Goal: Ask a question: Seek information or help from site administrators or community

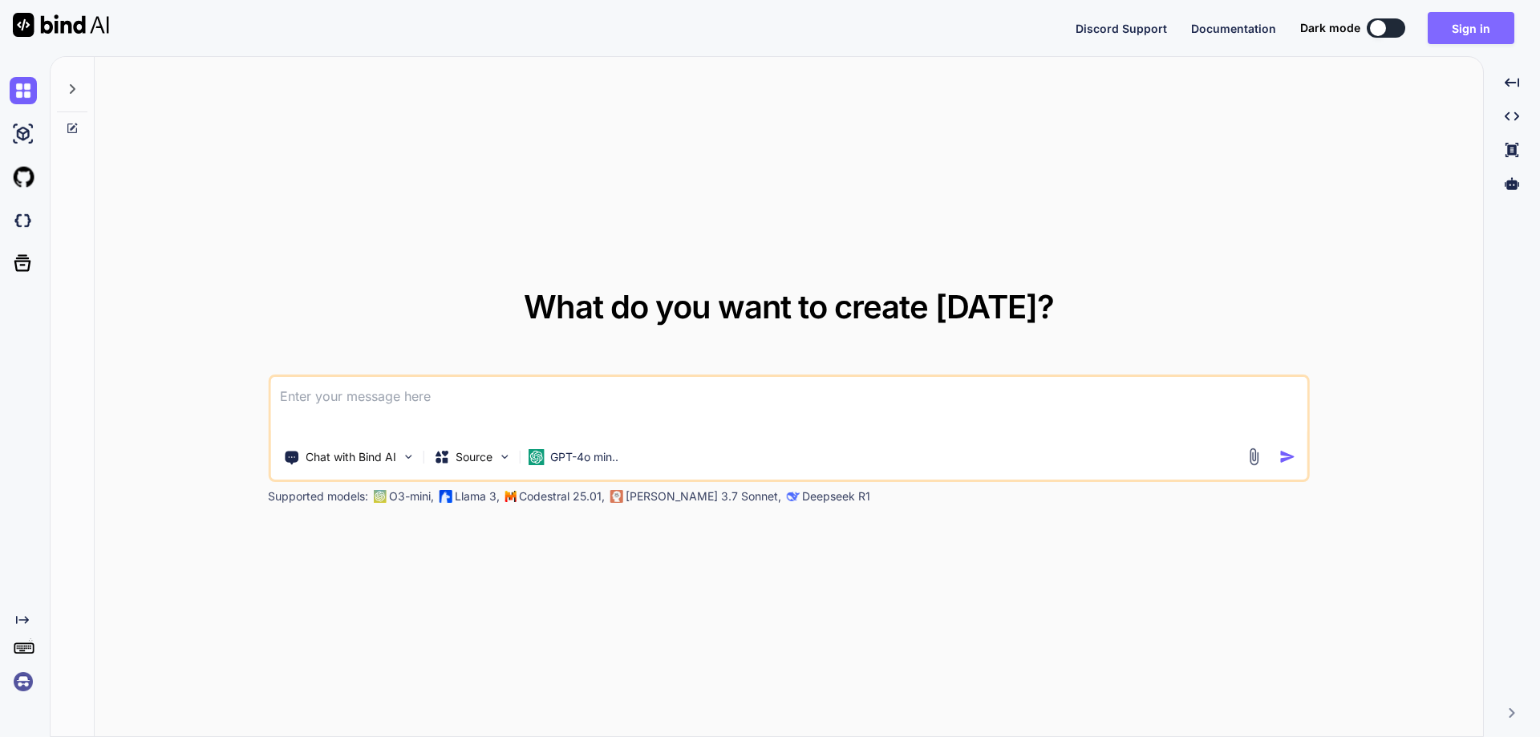
click at [1458, 28] on button "Sign in" at bounding box center [1471, 28] width 87 height 32
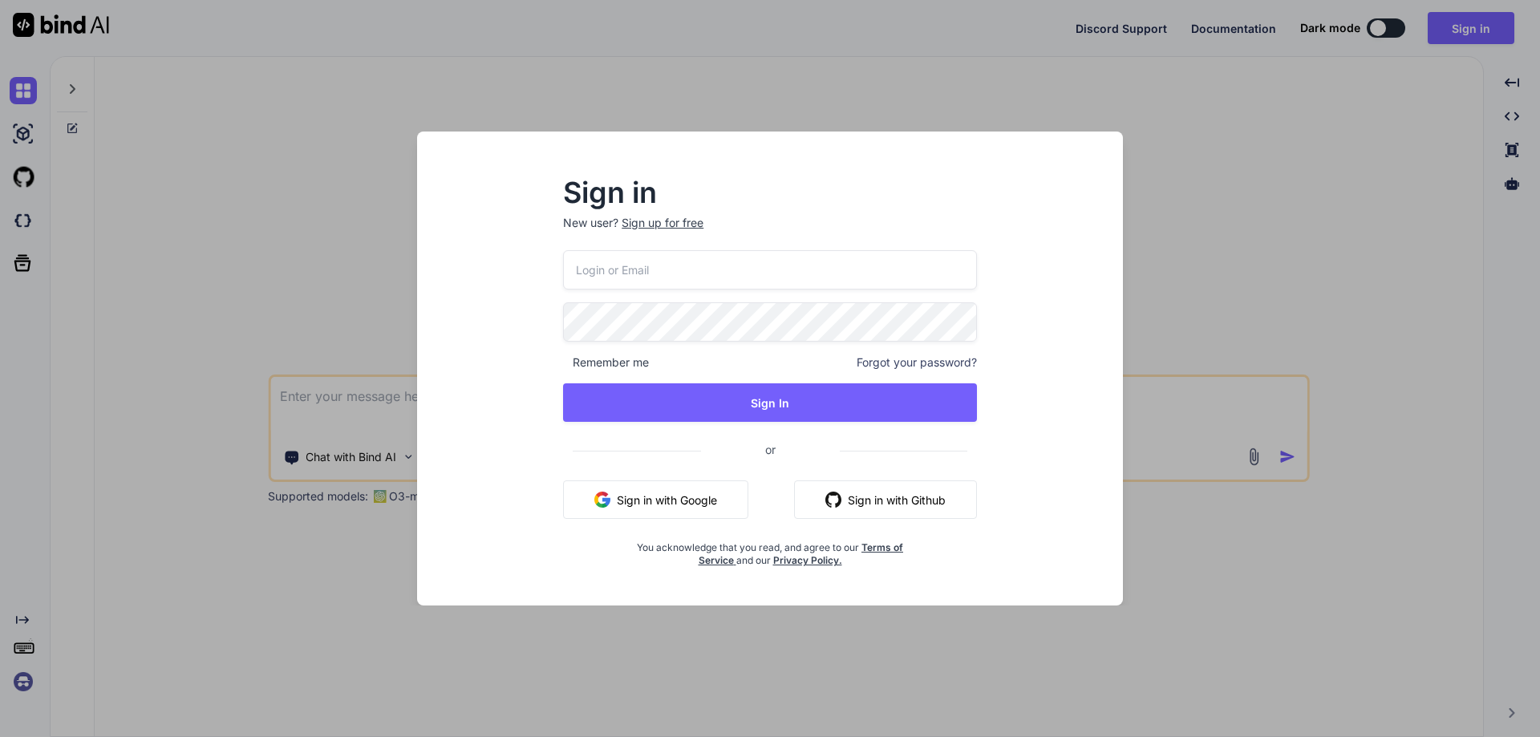
click at [732, 272] on input "email" at bounding box center [770, 269] width 414 height 39
paste input "[EMAIL_ADDRESS][DOMAIN_NAME]"
type input "[EMAIL_ADDRESS][DOMAIN_NAME]"
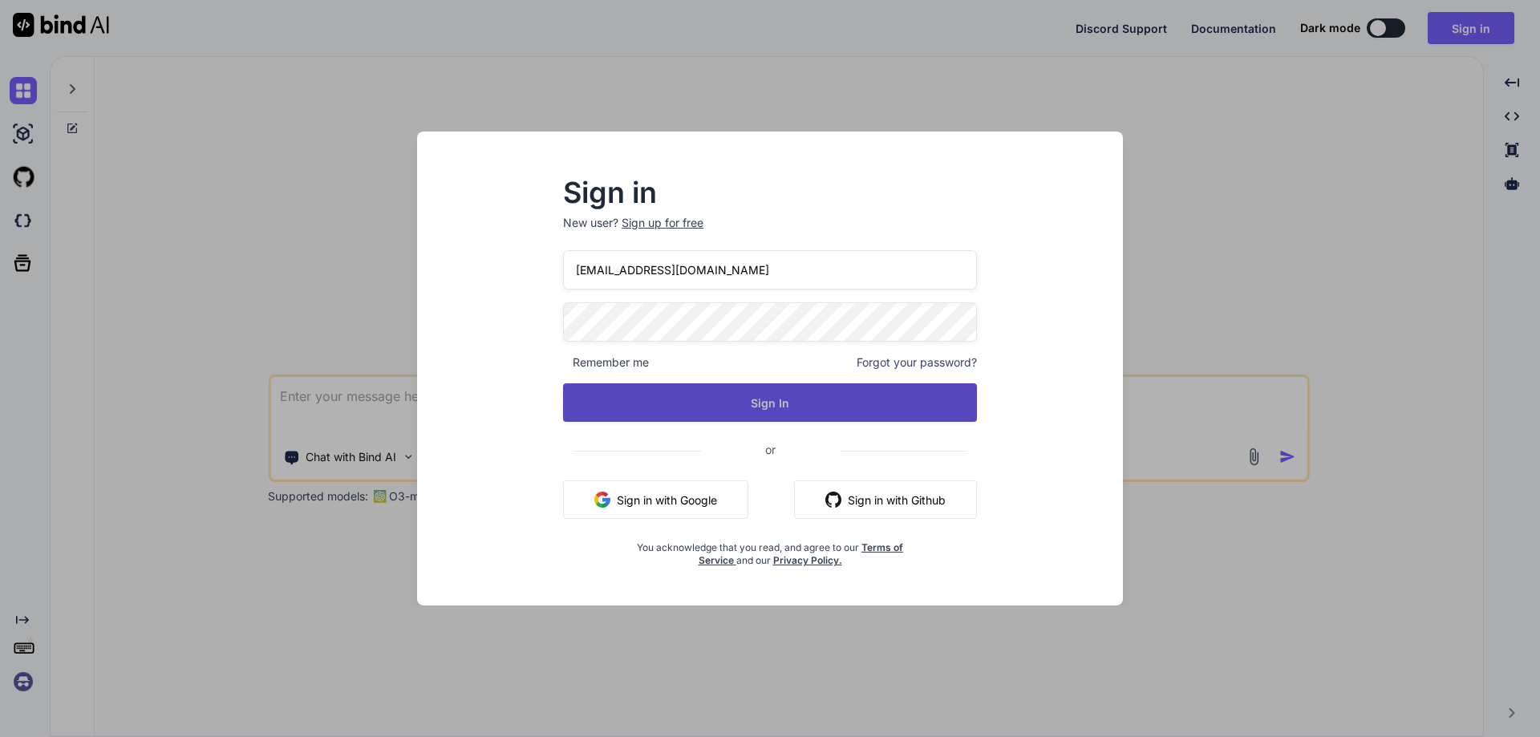
click at [596, 415] on button "Sign In" at bounding box center [770, 402] width 414 height 39
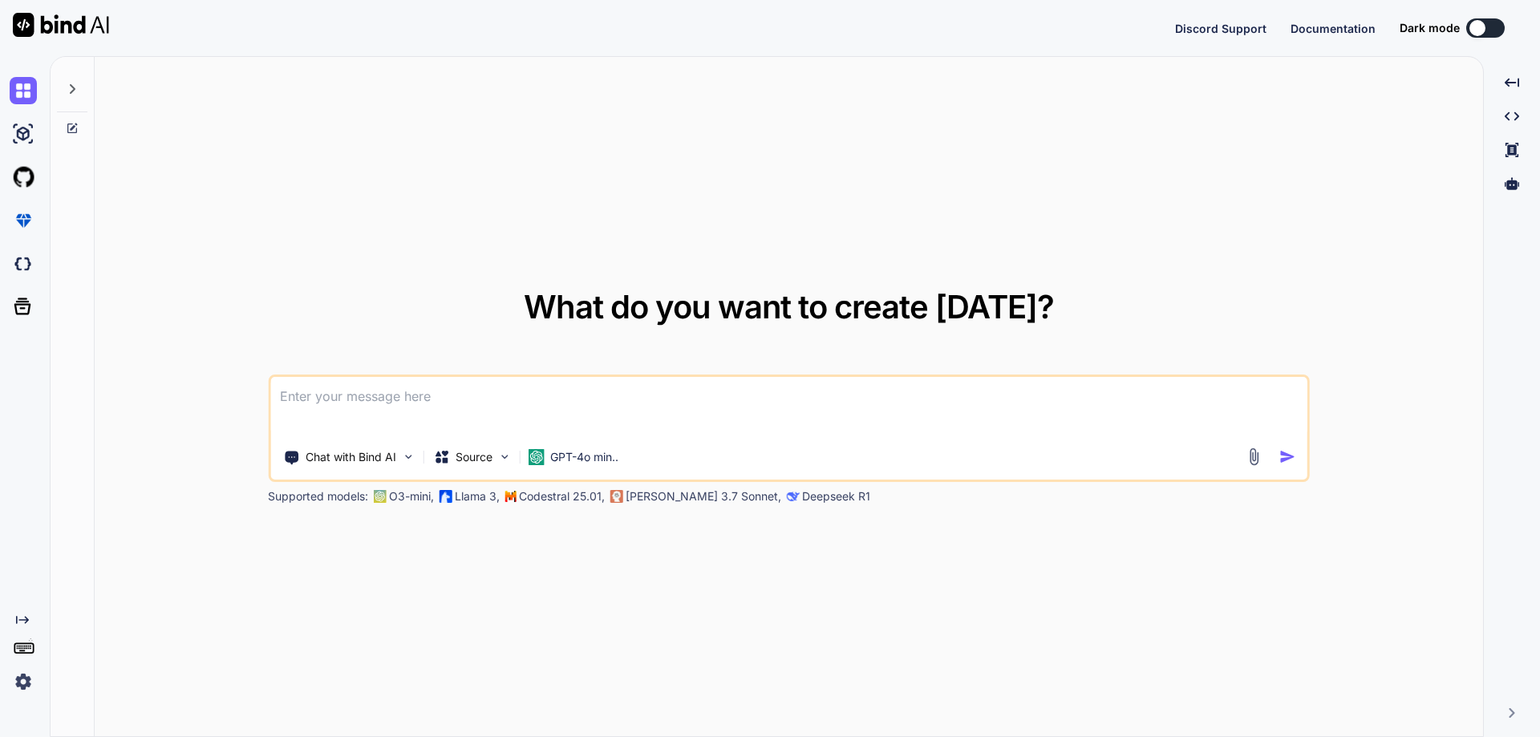
click at [451, 407] on textarea at bounding box center [788, 406] width 1037 height 59
click at [478, 404] on textarea at bounding box center [788, 406] width 1037 height 59
paste textarea "public async Task<UserRegistrationResponse> UserRegistration( [FromForm] UserRe…"
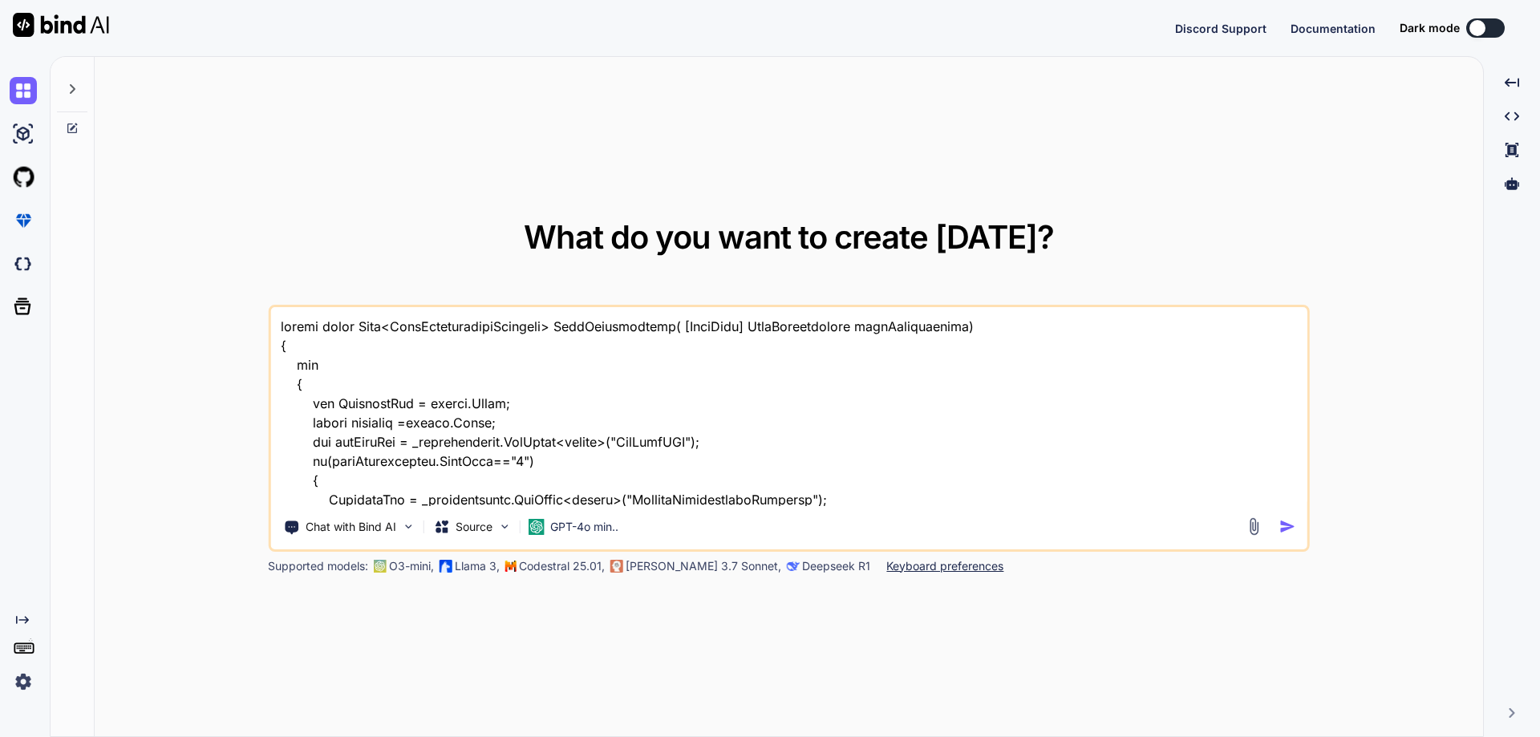
scroll to position [464, 0]
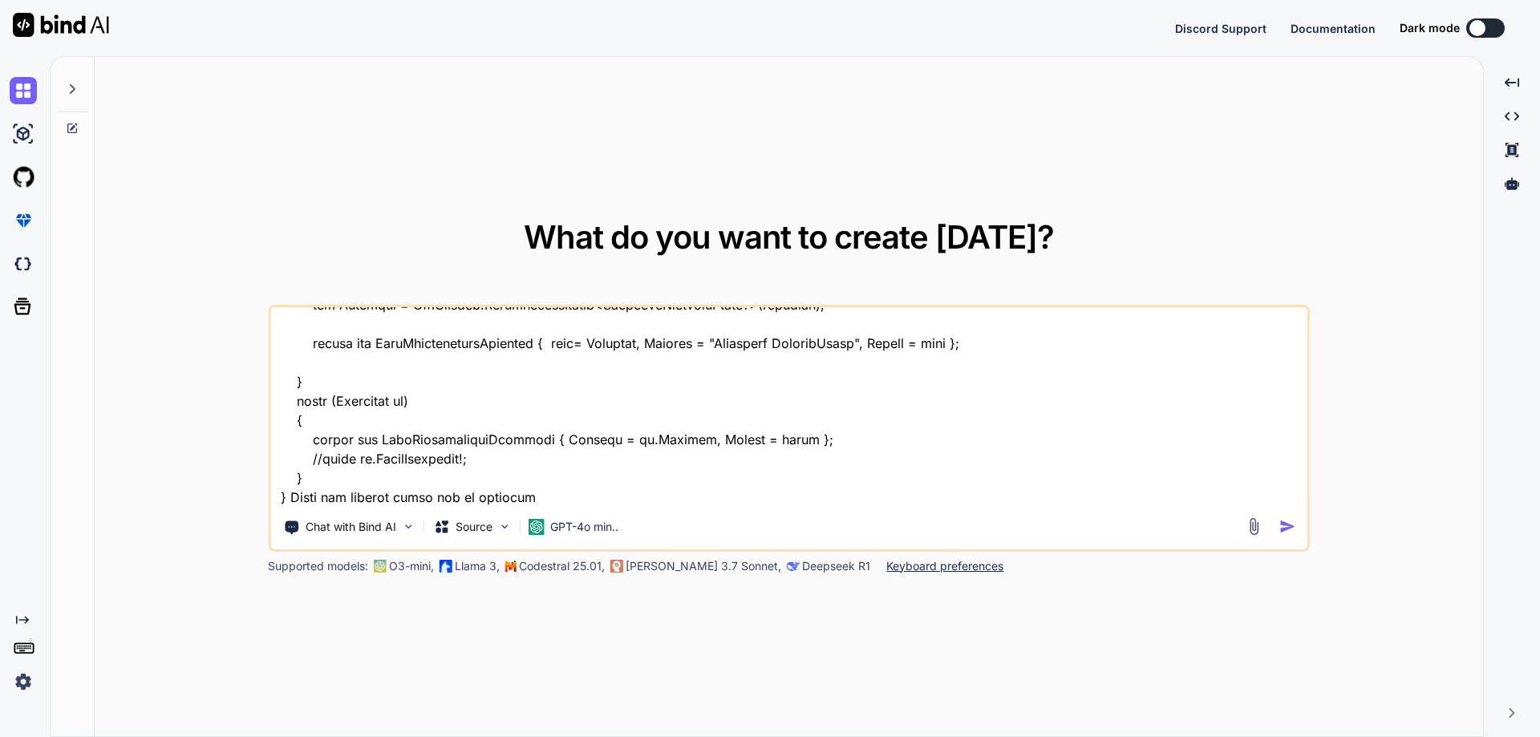
type textarea "public async Task<UserRegistrationResponse> UserRegistration( [FromForm] UserRe…"
click at [1291, 529] on img "button" at bounding box center [1288, 526] width 17 height 17
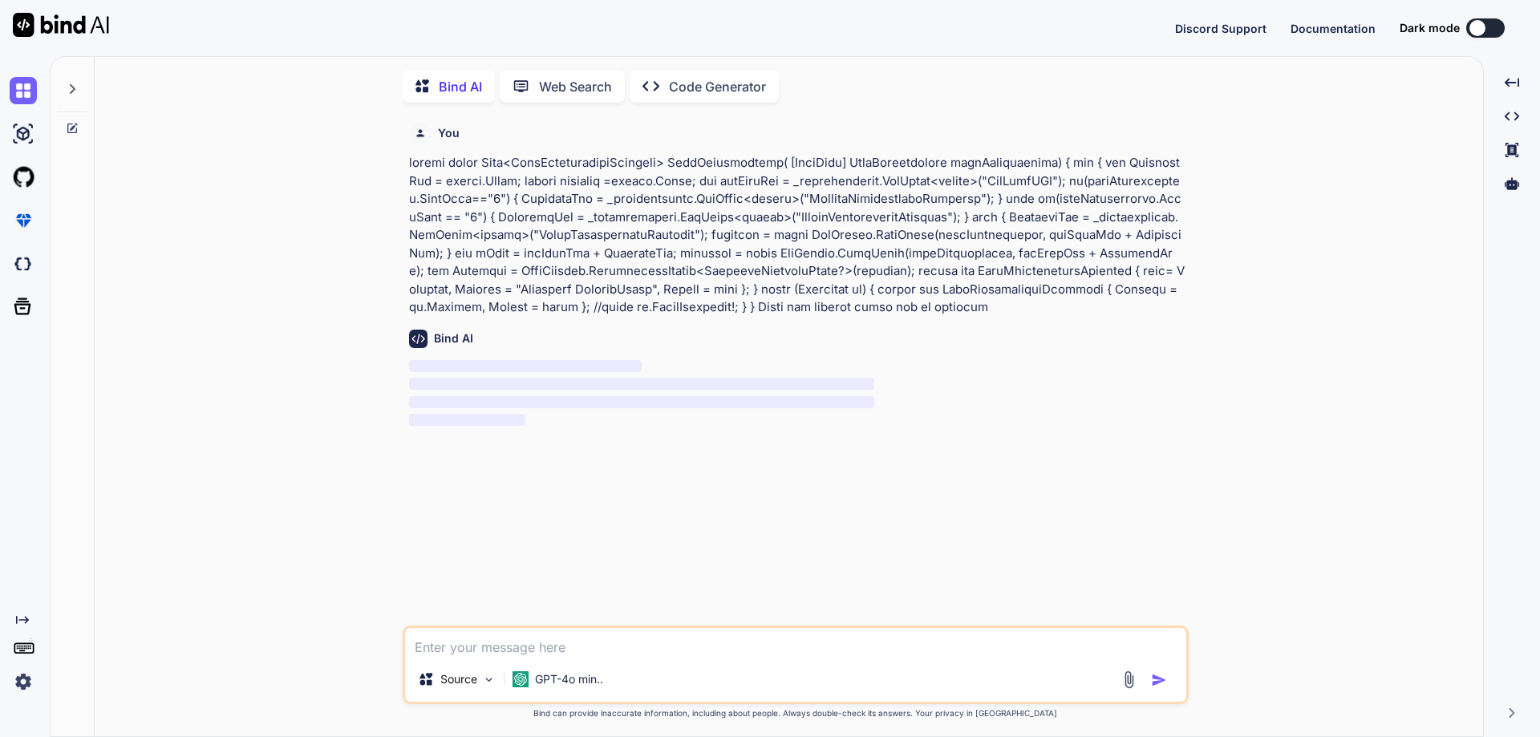
scroll to position [6, 0]
click at [79, 85] on div at bounding box center [72, 82] width 30 height 55
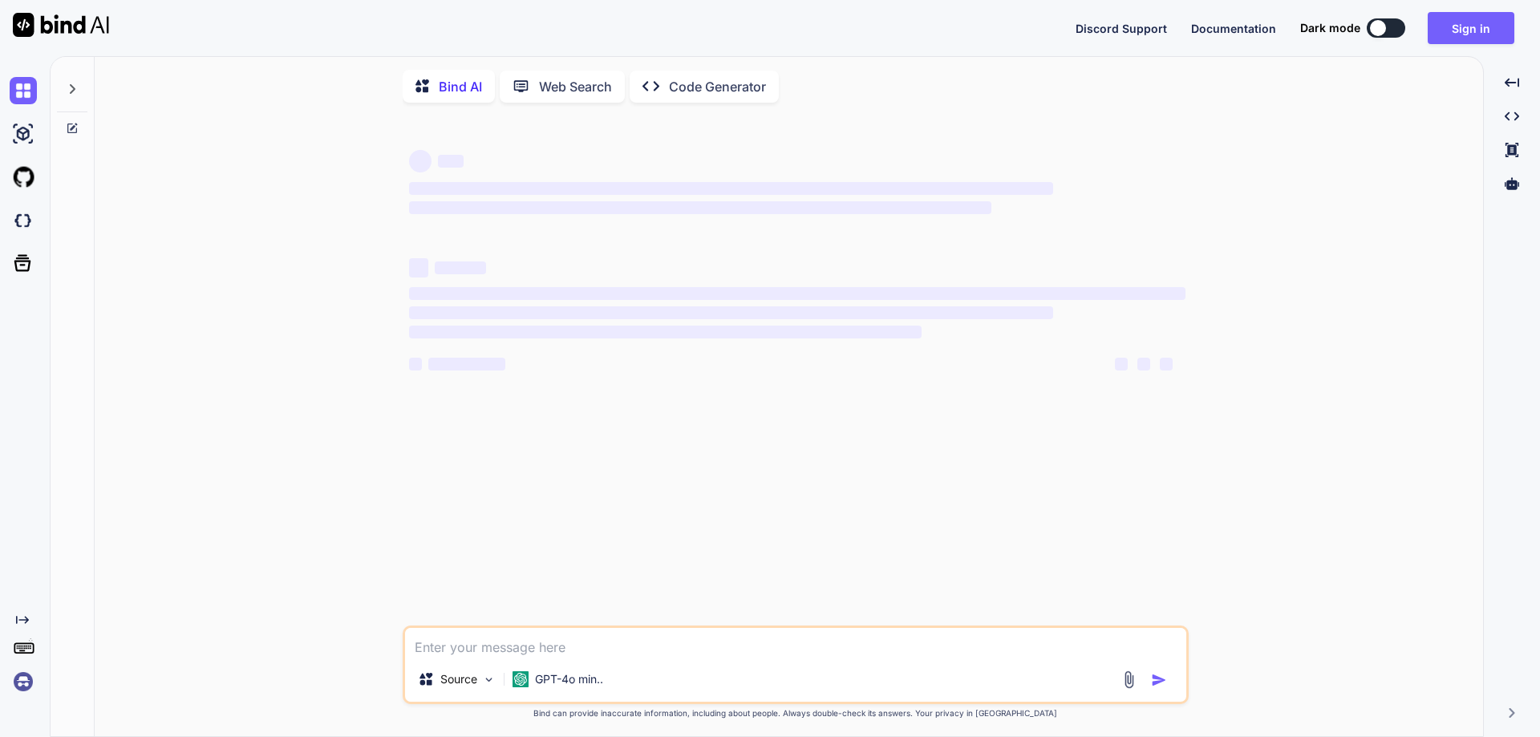
click at [490, 647] on textarea at bounding box center [795, 642] width 781 height 29
type textarea "x"
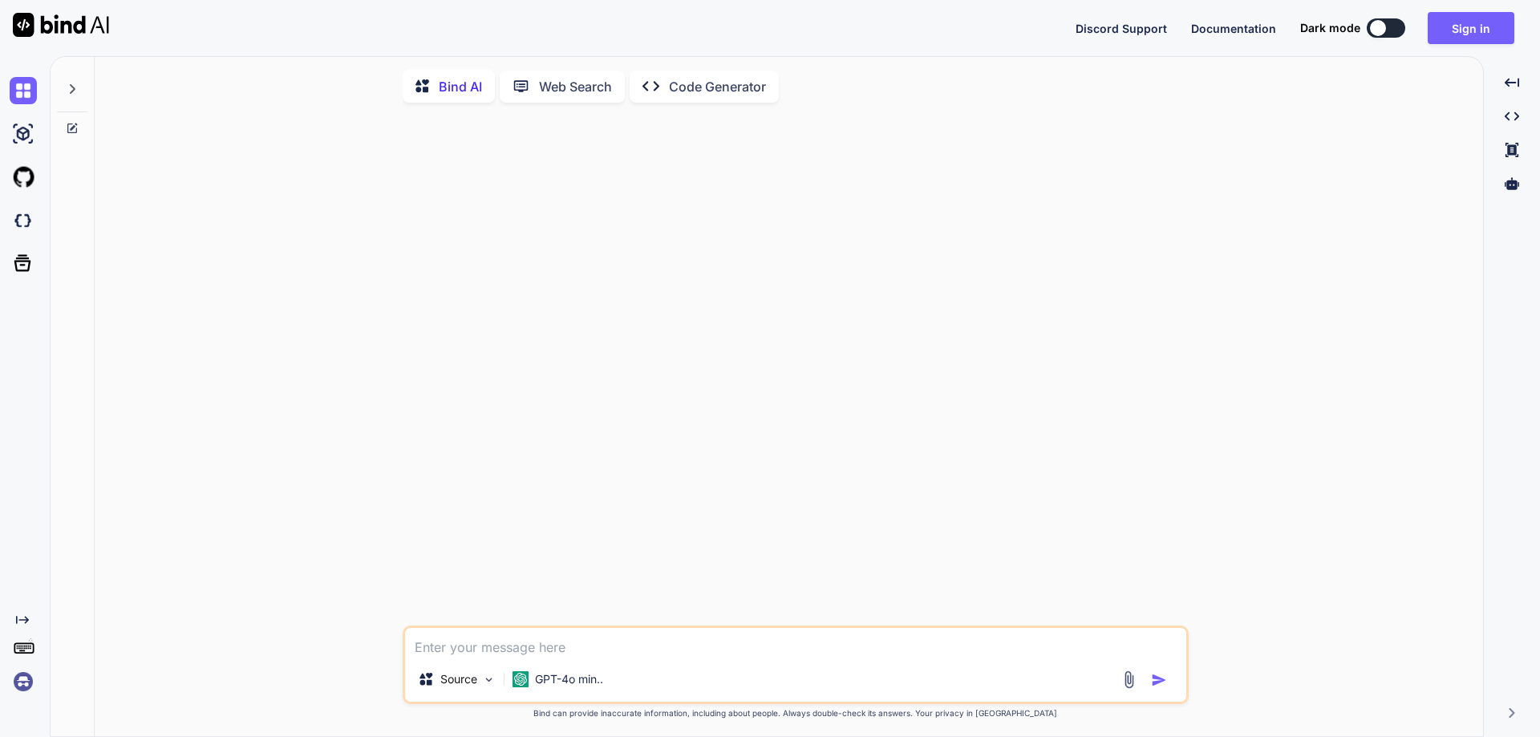
type textarea "i"
type textarea "x"
type textarea "i"
type textarea "x"
type textarea "i w"
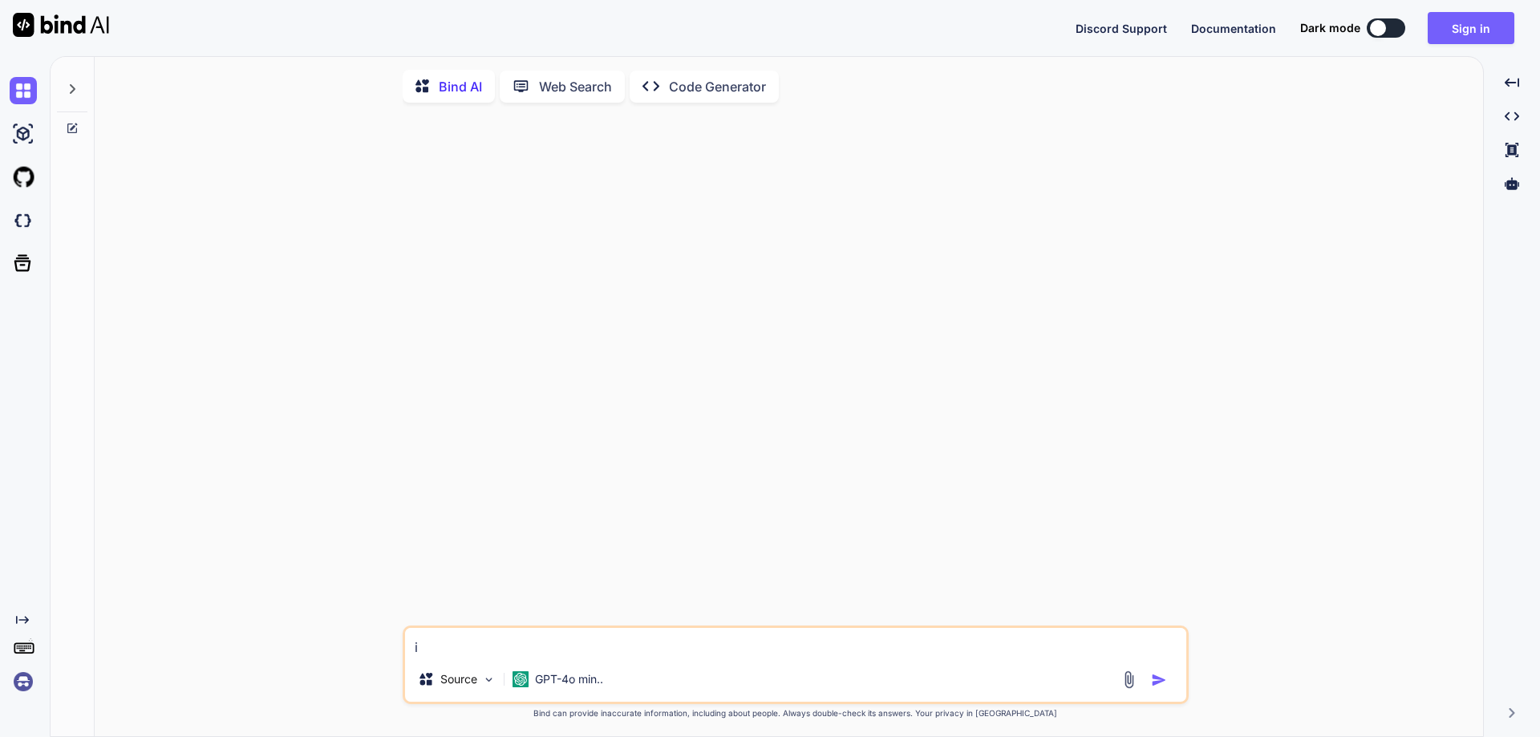
type textarea "x"
type textarea "i wa"
type textarea "x"
type textarea "i wan"
type textarea "x"
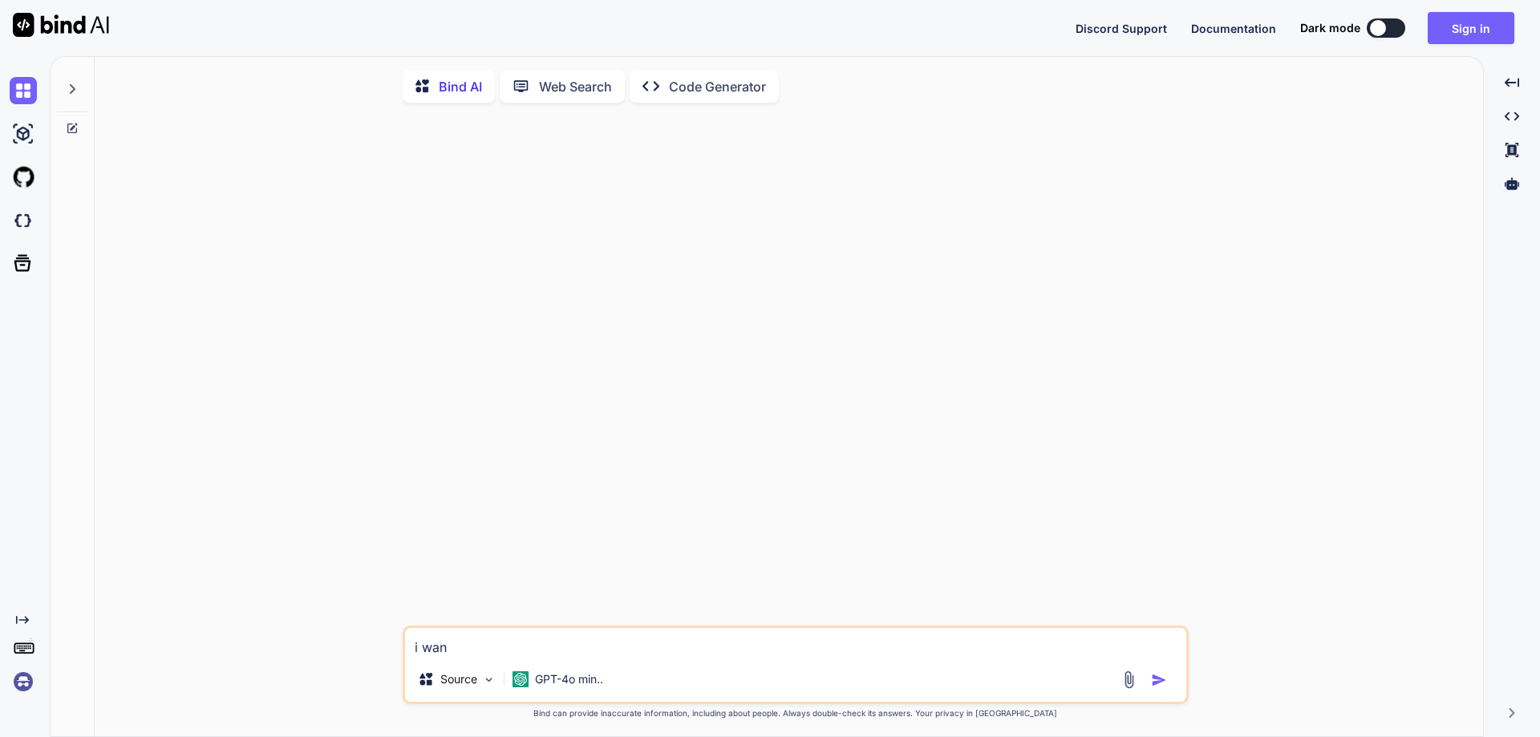
type textarea "i wana"
type textarea "x"
type textarea "i wana"
type textarea "x"
type textarea "i wana c"
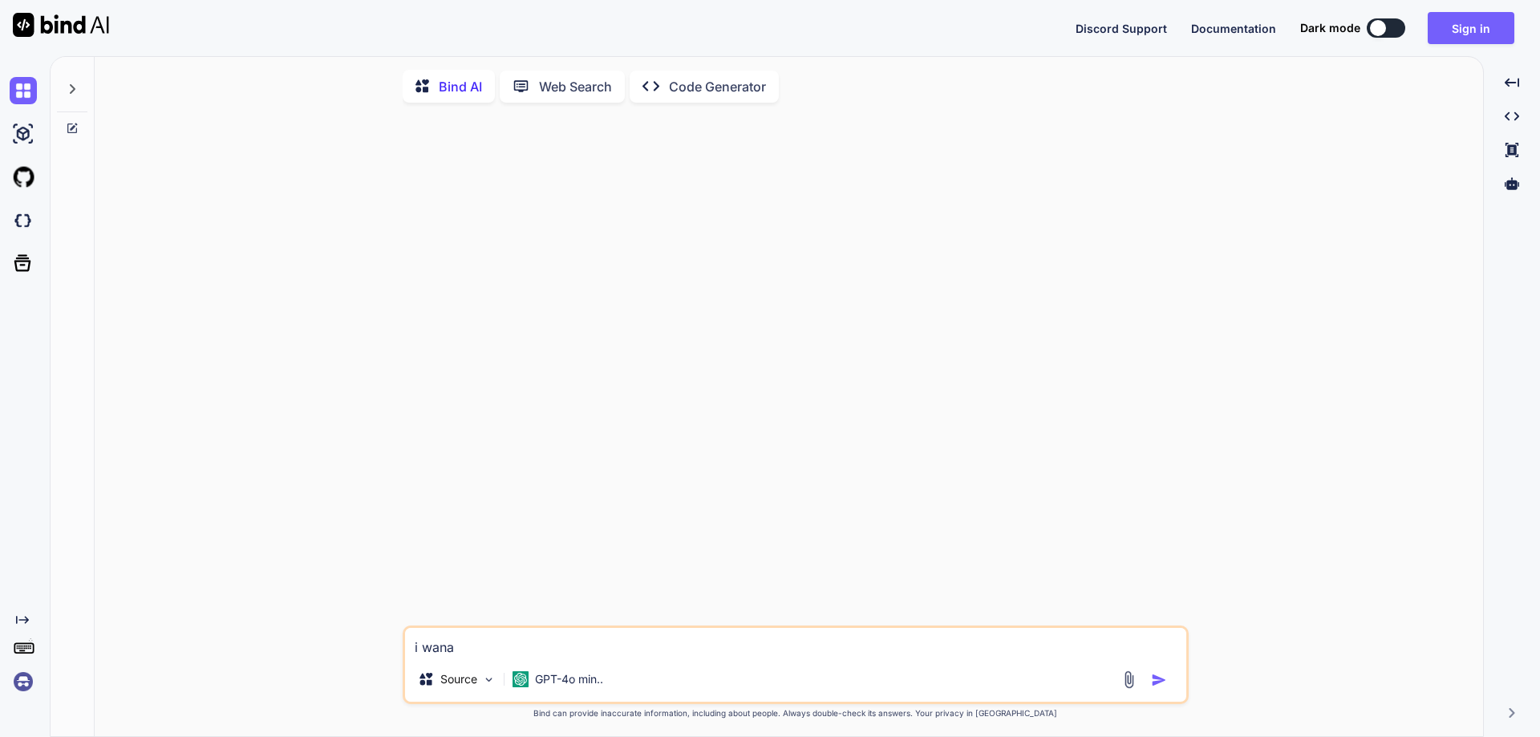
type textarea "x"
type textarea "i wana c3"
type textarea "x"
type textarea "i wana c"
type textarea "x"
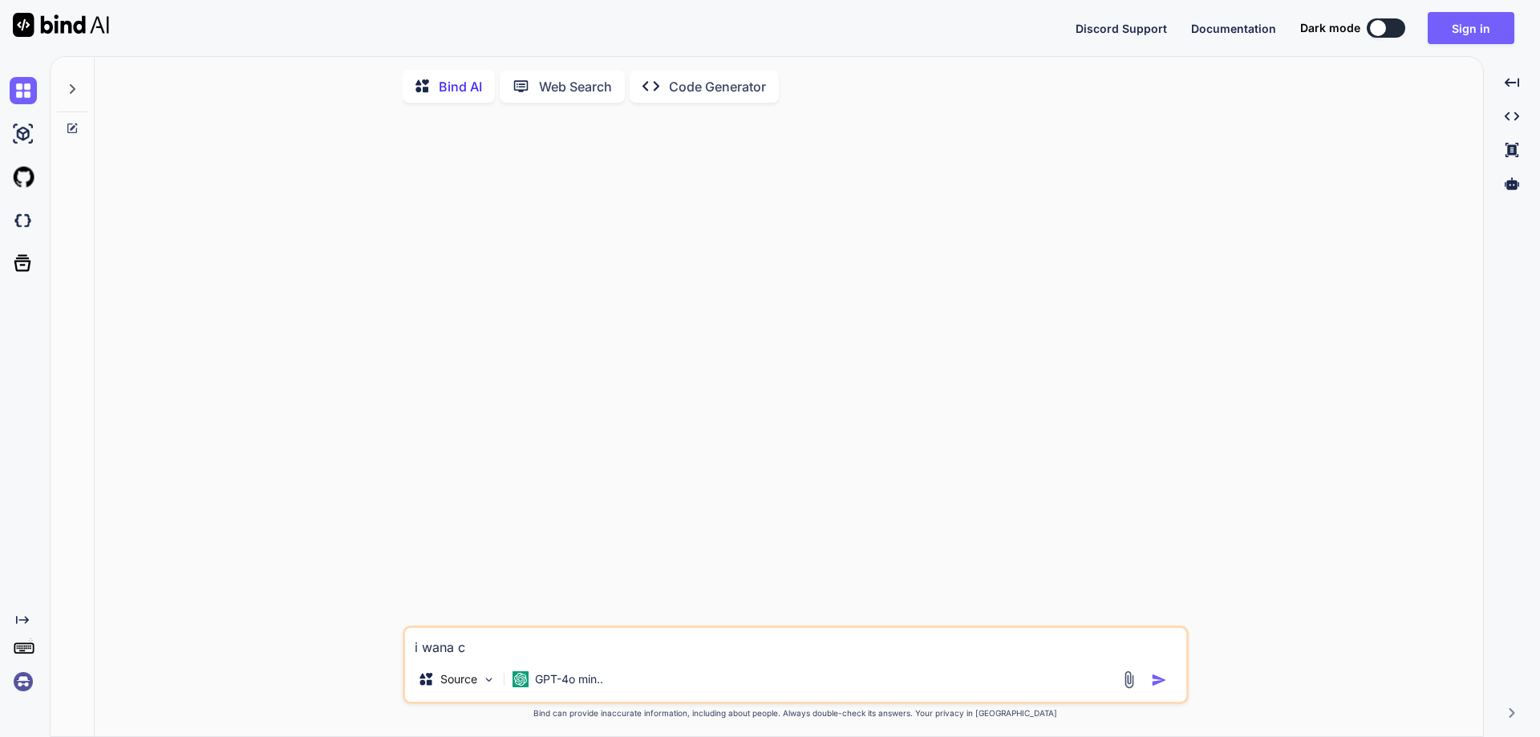
type textarea "i wana c@"
type textarea "x"
type textarea "i wana c"
type textarea "x"
type textarea "i wana c#"
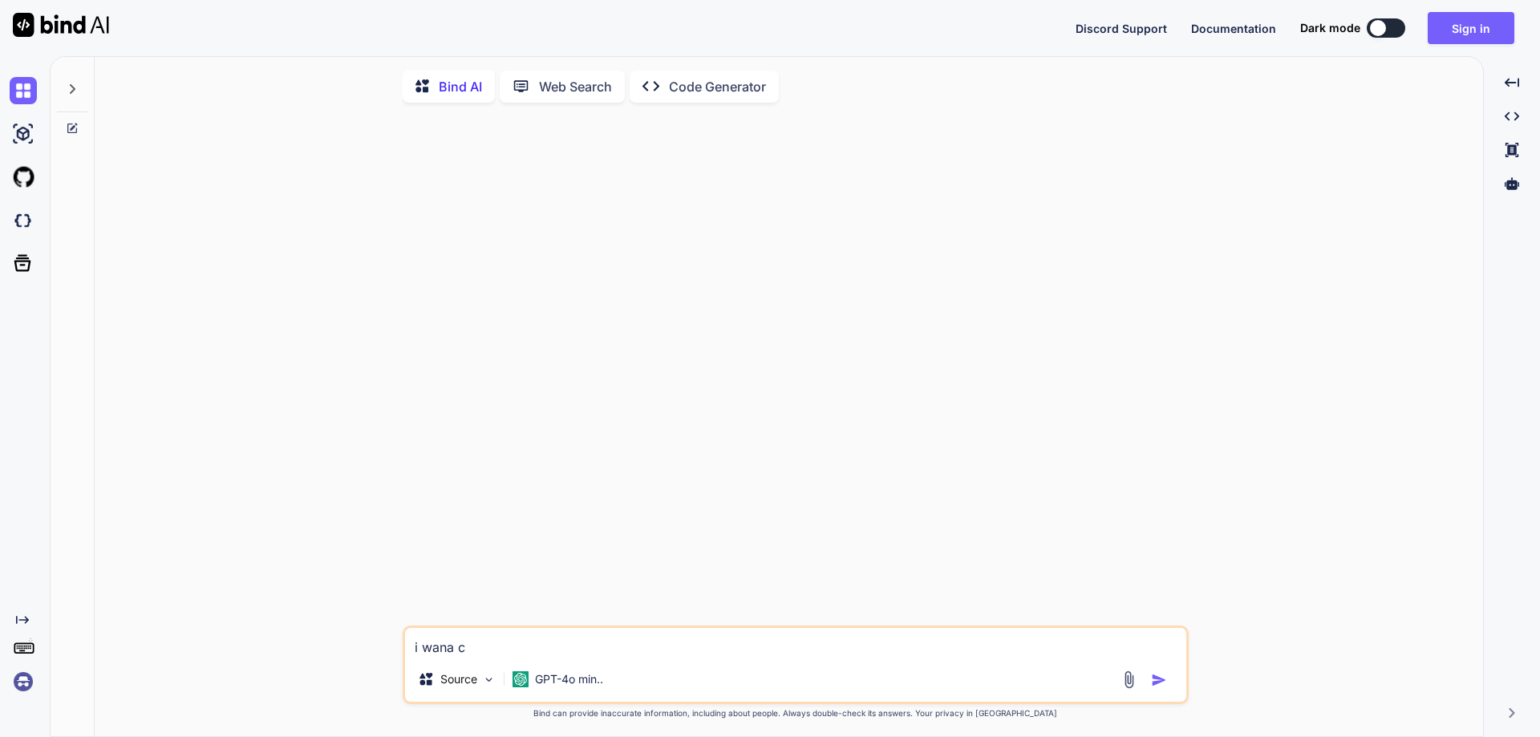
type textarea "x"
type textarea "i wana c#"
type textarea "x"
type textarea "i wana c# m"
type textarea "x"
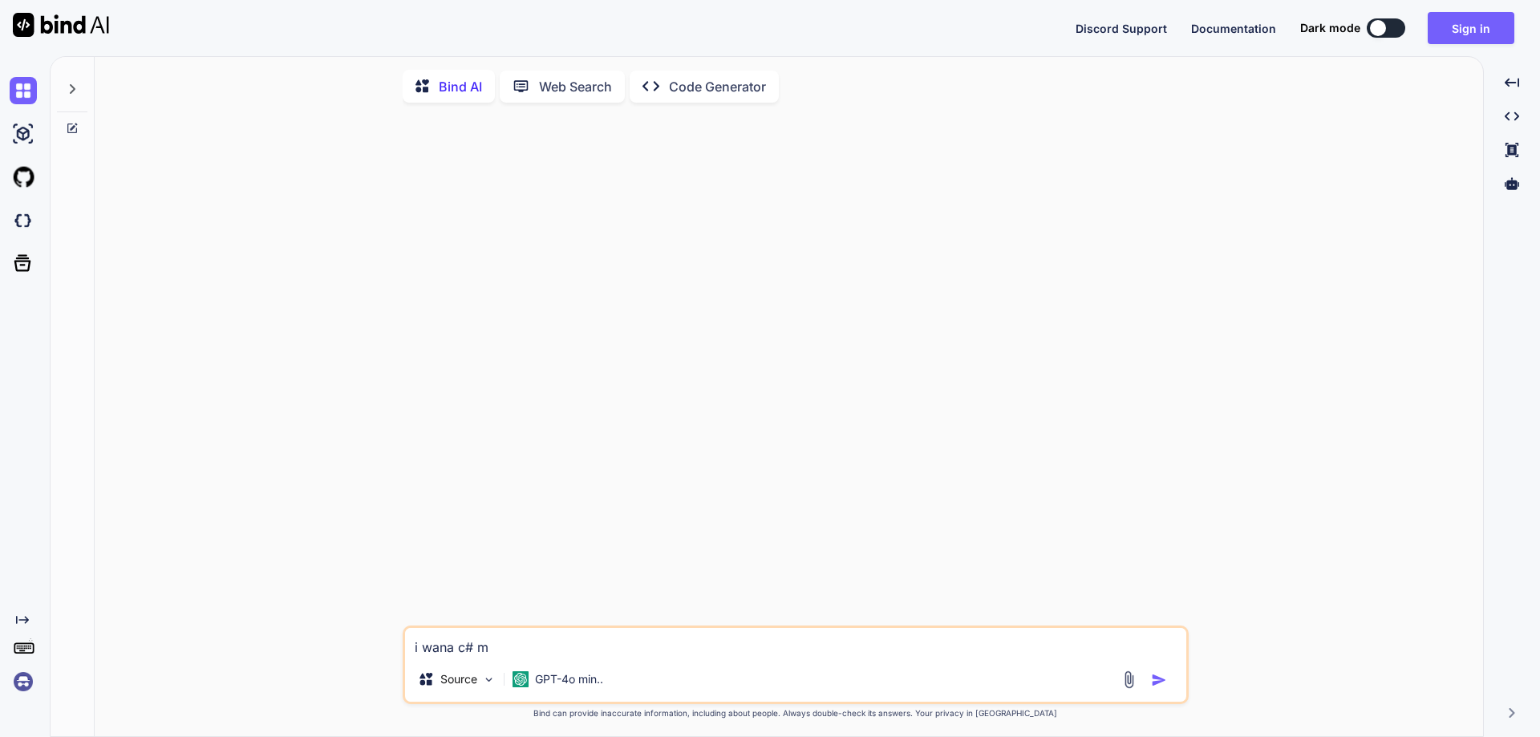
type textarea "i wana c# me"
type textarea "x"
type textarea "i wana c# met"
type textarea "x"
type textarea "i wana c# meth"
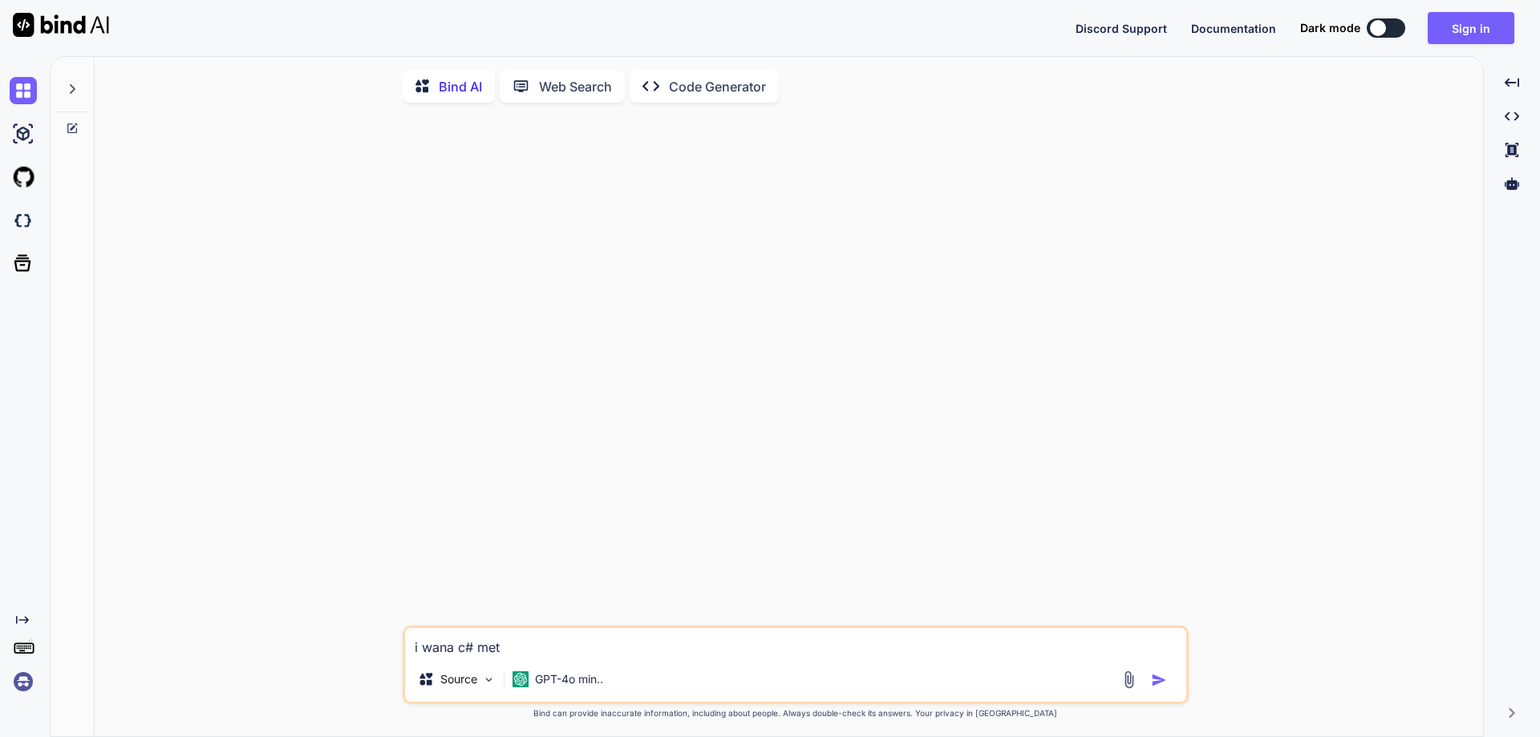
type textarea "x"
type textarea "i wana c# methe"
type textarea "x"
type textarea "i wana c# methed"
type textarea "x"
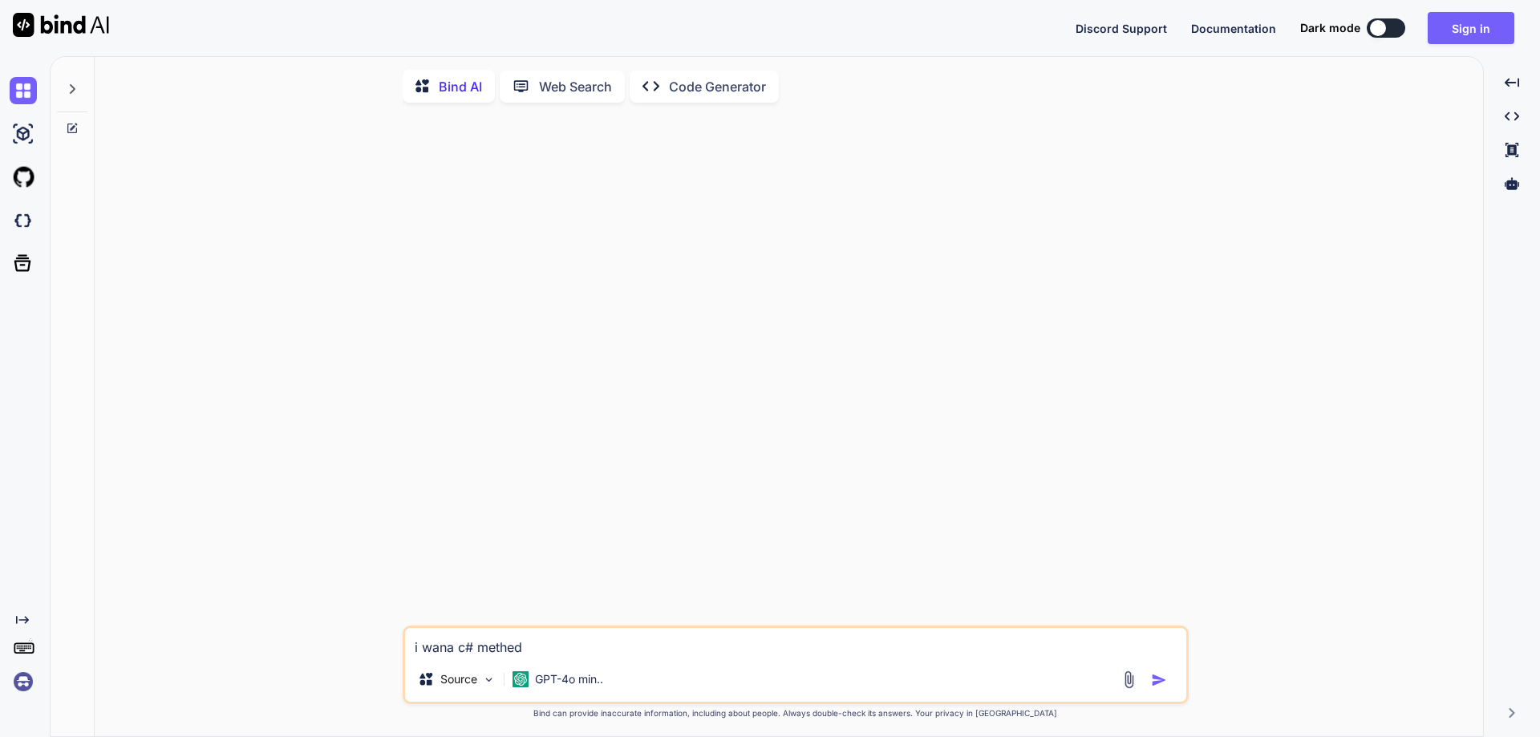
type textarea "i wana c# methed"
type textarea "x"
type textarea "i wana c# methed t"
type textarea "x"
type textarea "i wana c# methed to"
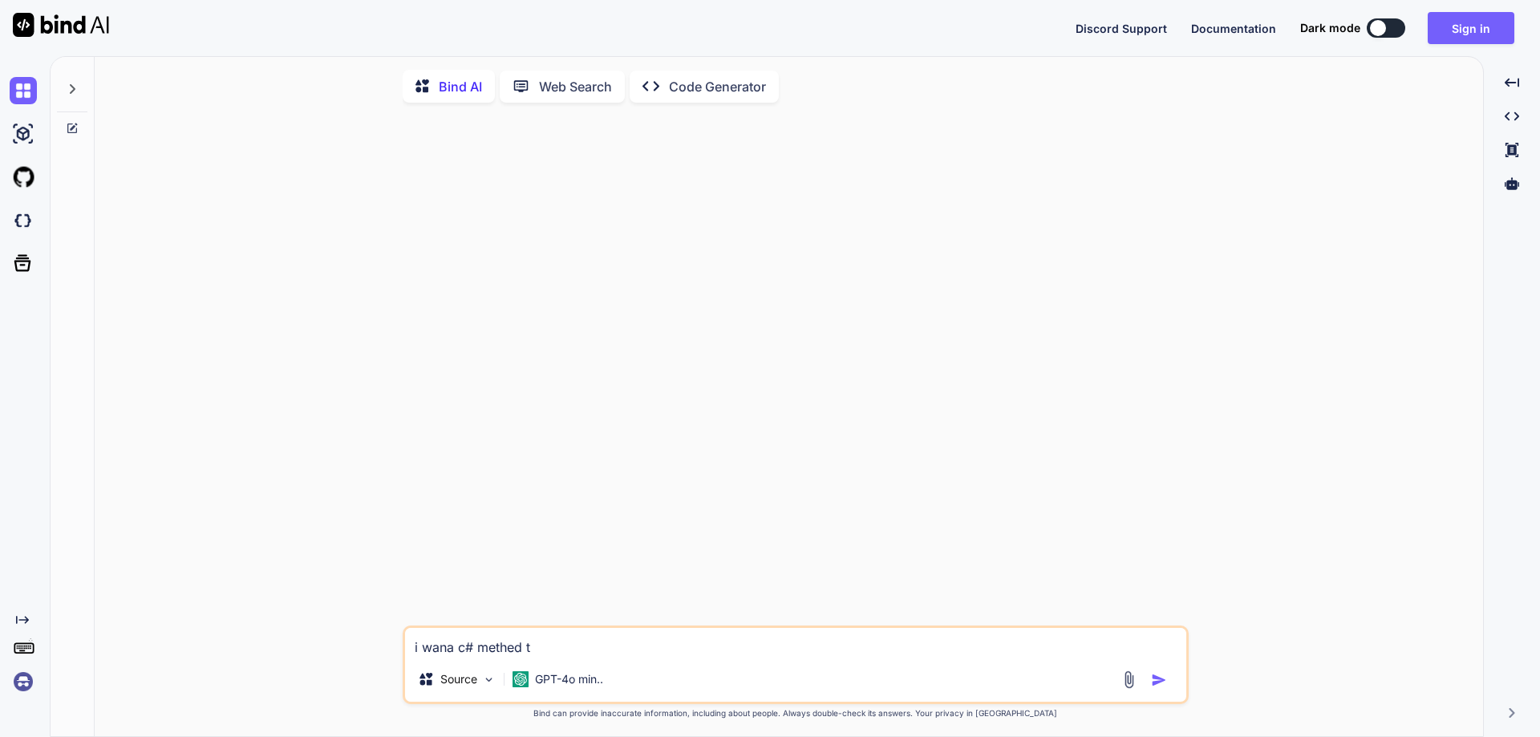
type textarea "x"
type textarea "i wana c# methed to"
type textarea "x"
type textarea "i wana c# methed to c"
type textarea "x"
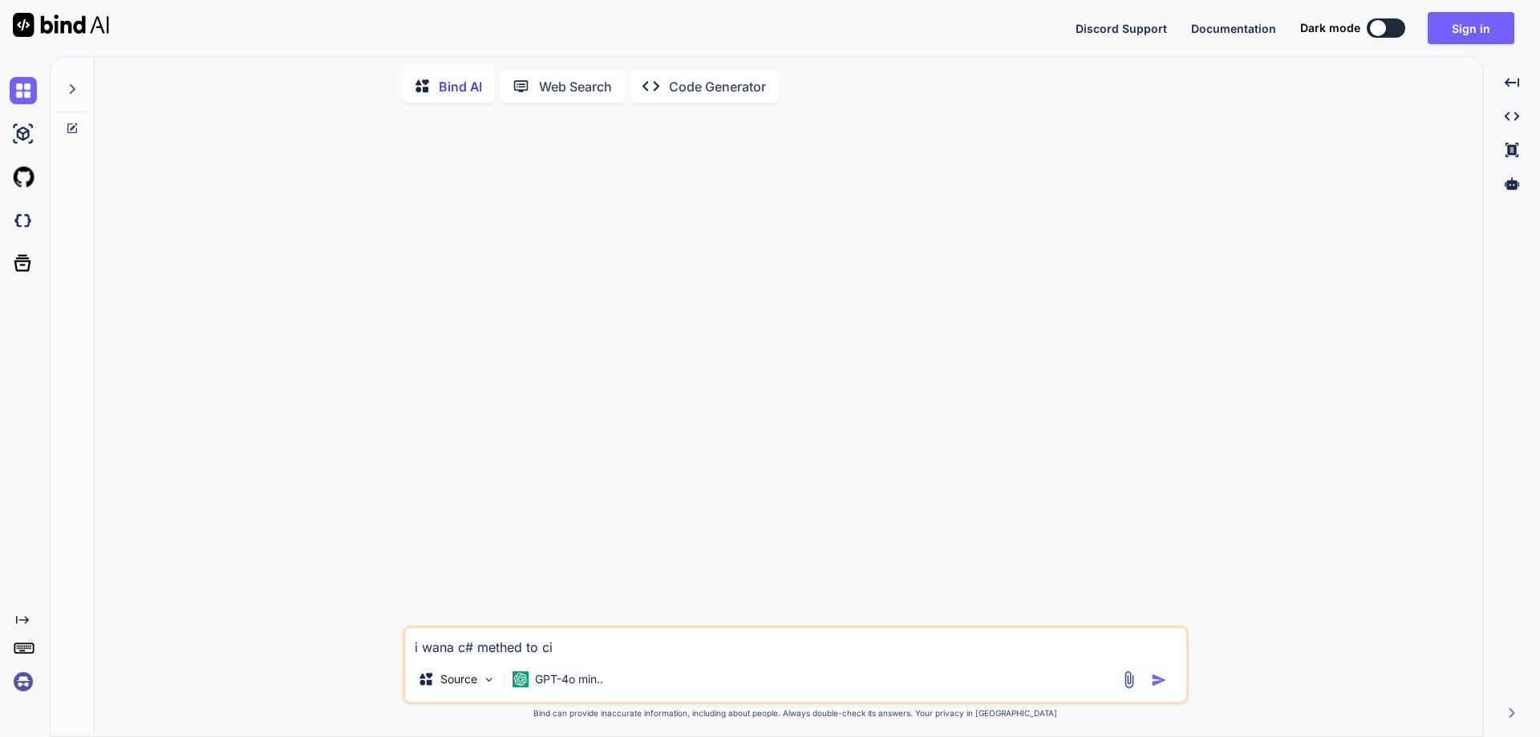
type textarea "i wana c# methed to cio"
type textarea "x"
type textarea "i wana c# methed to ci"
type textarea "x"
type textarea "i wana c# methed to cio"
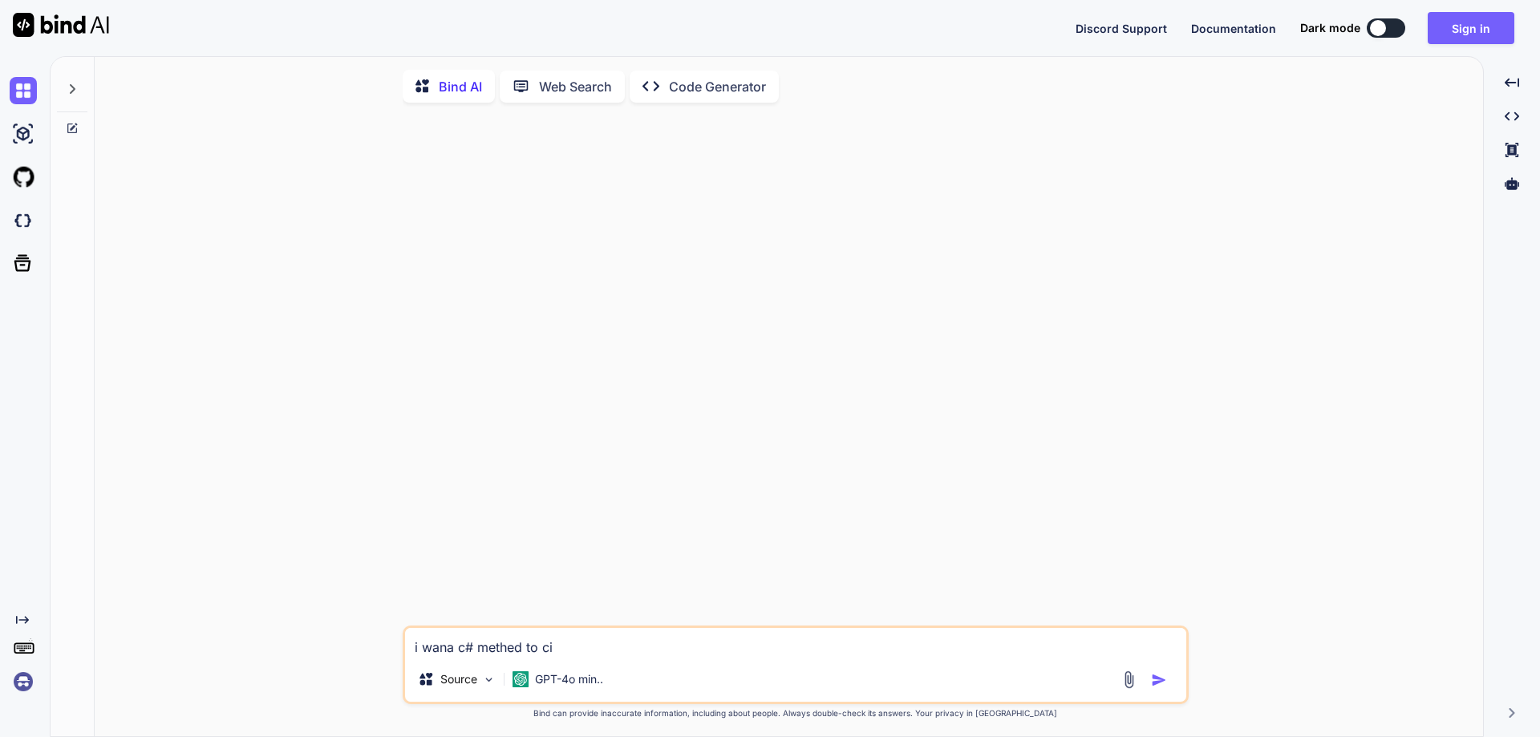
type textarea "x"
type textarea "i wana c# methed to cion"
type textarea "x"
type textarea "i wana c# methed to cions"
type textarea "x"
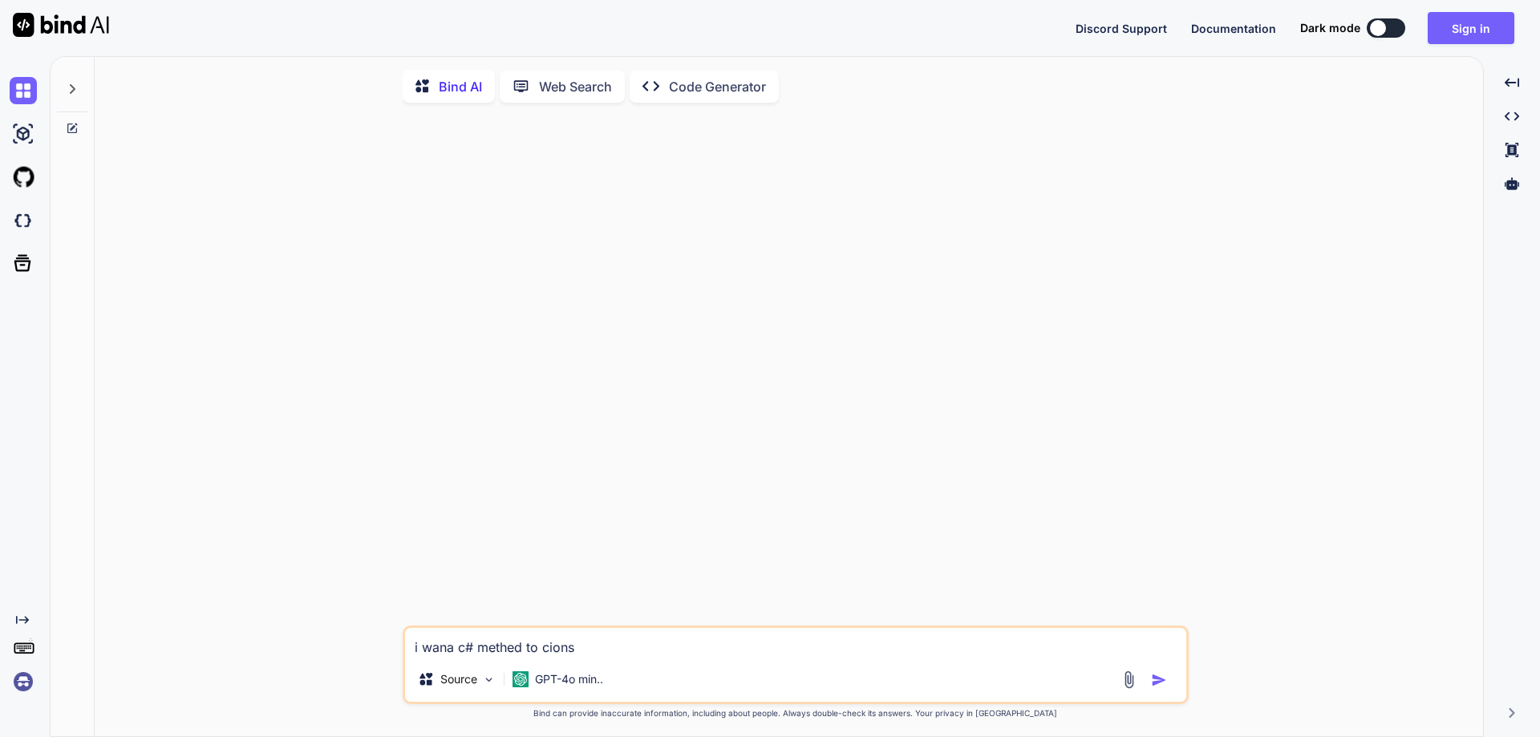
type textarea "i wana c# methed to cionsu"
type textarea "x"
type textarea "i wana c# methed to cionsum"
type textarea "x"
type textarea "i wana c# methed to cionsume"
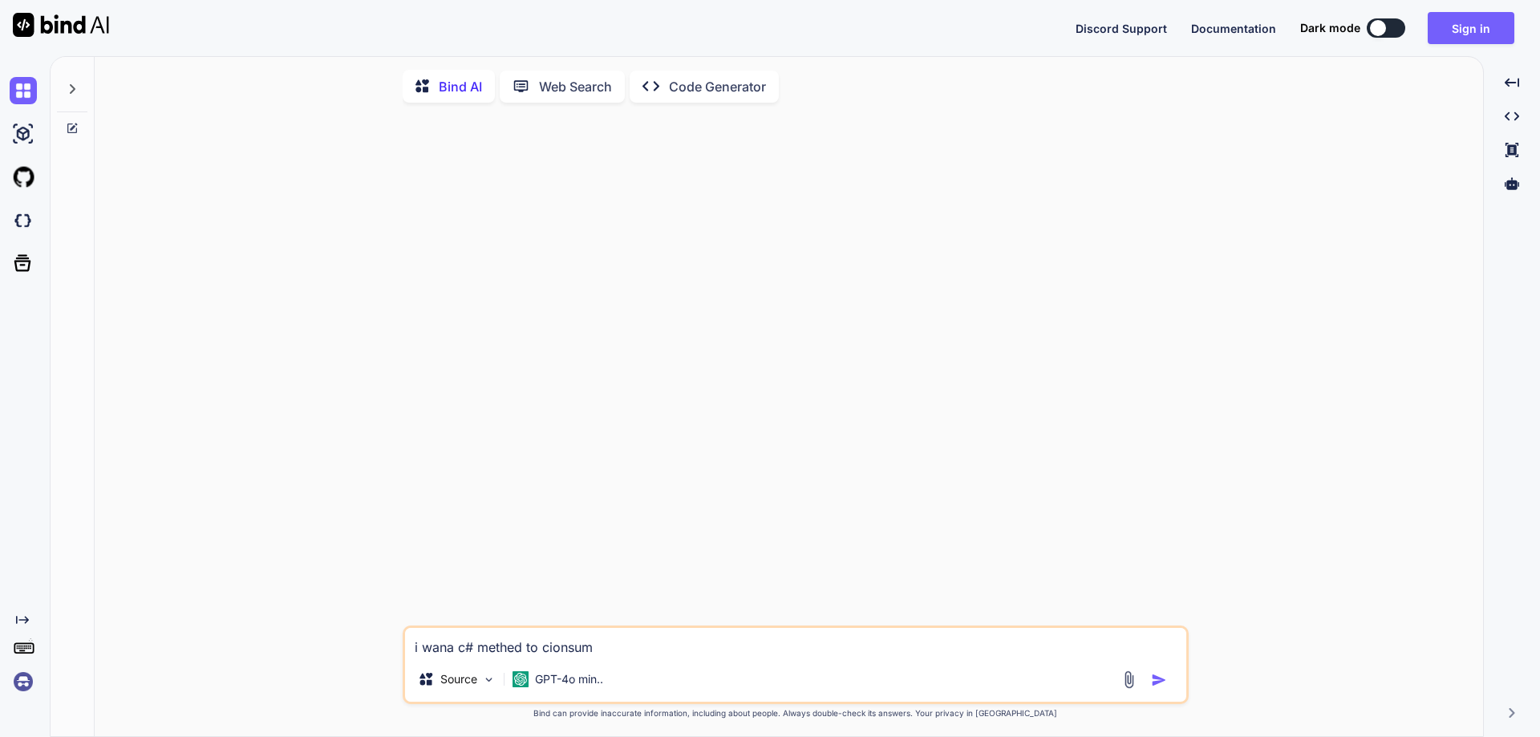
type textarea "x"
type textarea "i wana c# methed to cionsume"
type textarea "x"
click at [553, 651] on textarea "i wana c# methed to cionsume" at bounding box center [795, 642] width 781 height 29
type textarea "i wana c# methed to consume"
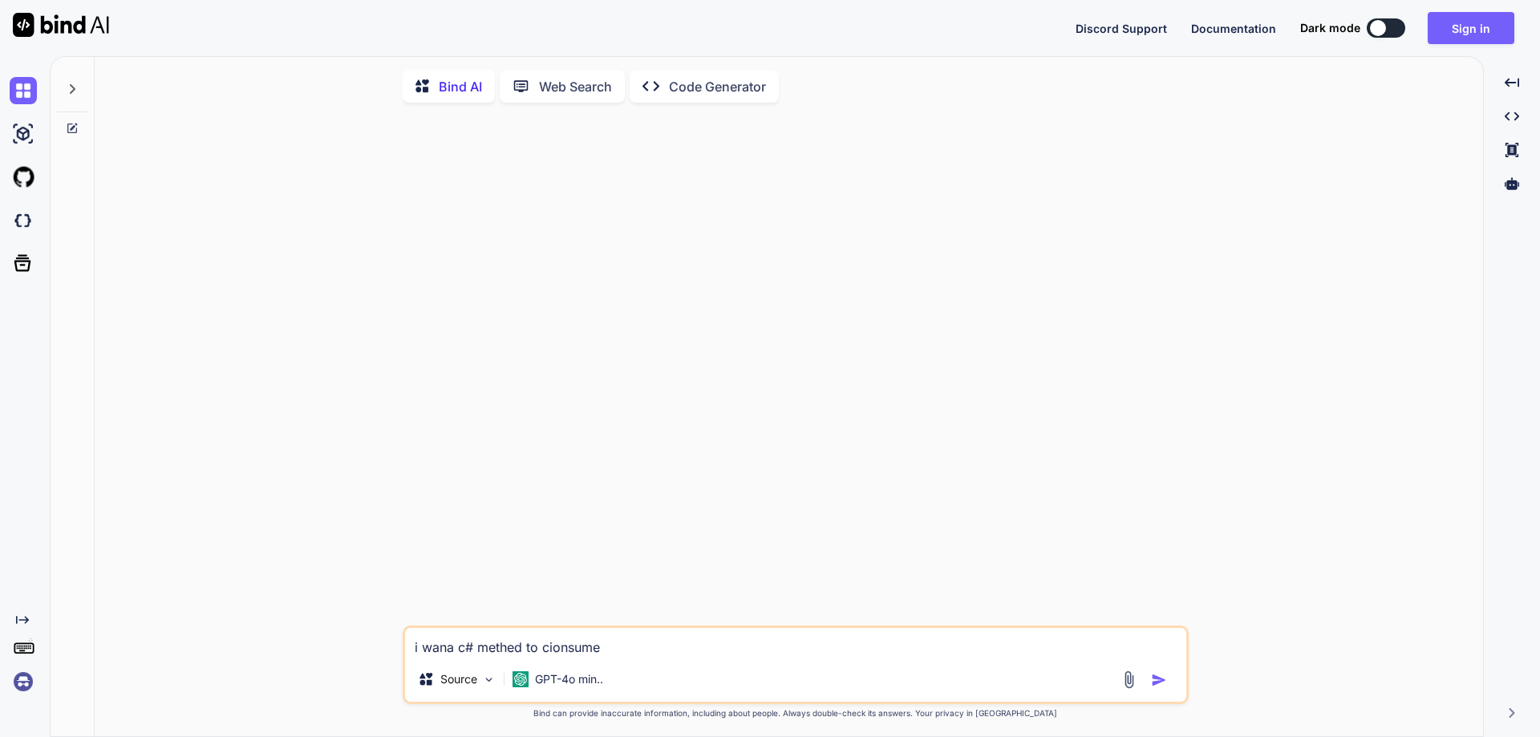
type textarea "x"
click at [633, 647] on textarea "i wana c# methed to consume" at bounding box center [795, 642] width 781 height 29
drag, startPoint x: 437, startPoint y: 651, endPoint x: 500, endPoint y: 654, distance: 62.6
click at [500, 654] on textarea "i wana c# methed to consume" at bounding box center [795, 642] width 781 height 29
type textarea "i wana c# method to consume"
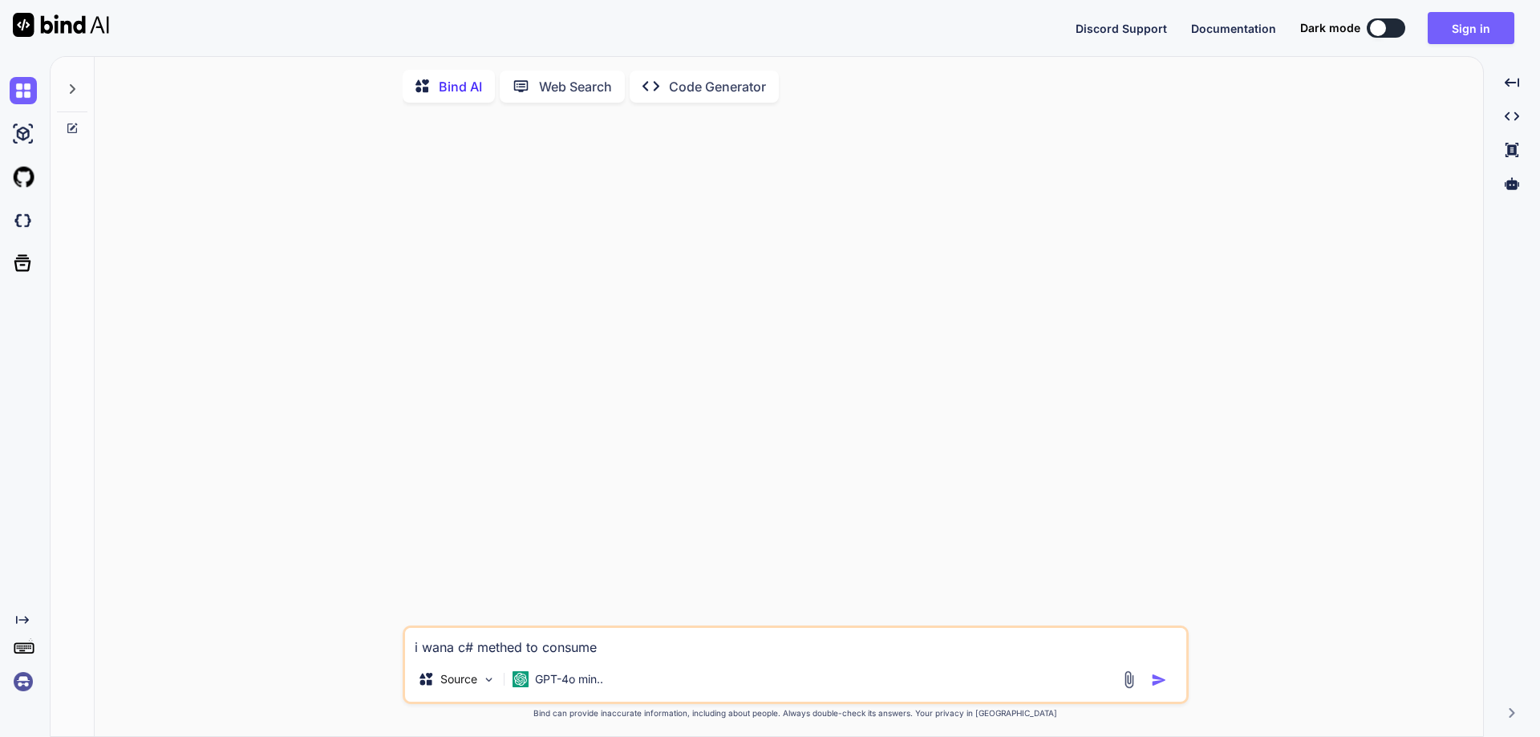
type textarea "x"
click at [420, 652] on textarea "i wana c# method to consume" at bounding box center [795, 642] width 781 height 29
type textarea "iwana c# method to consume"
type textarea "x"
type textarea "wana c# method to consume"
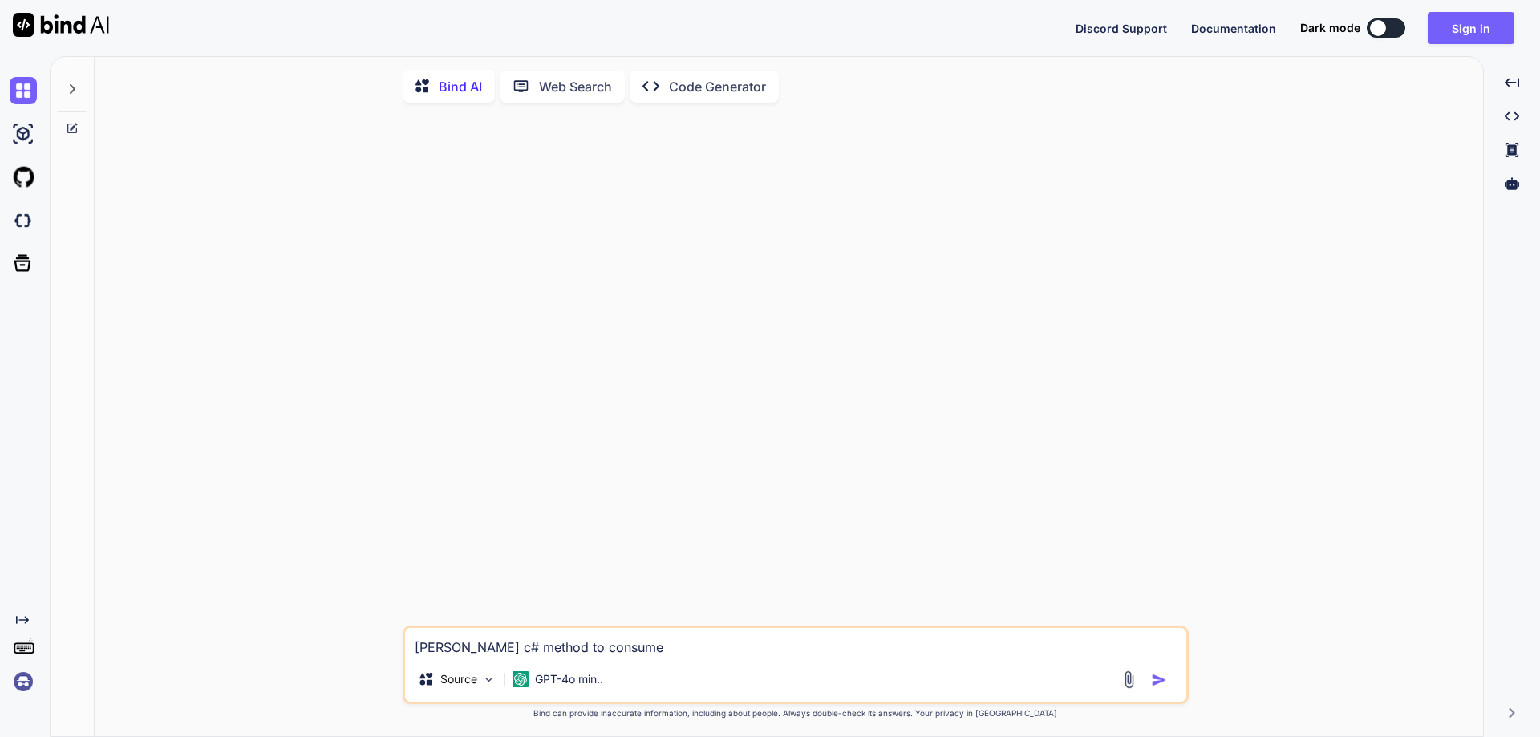
type textarea "x"
type textarea "Iwana c# method to consume"
type textarea "x"
type textarea "I wana c# method to consume"
type textarea "x"
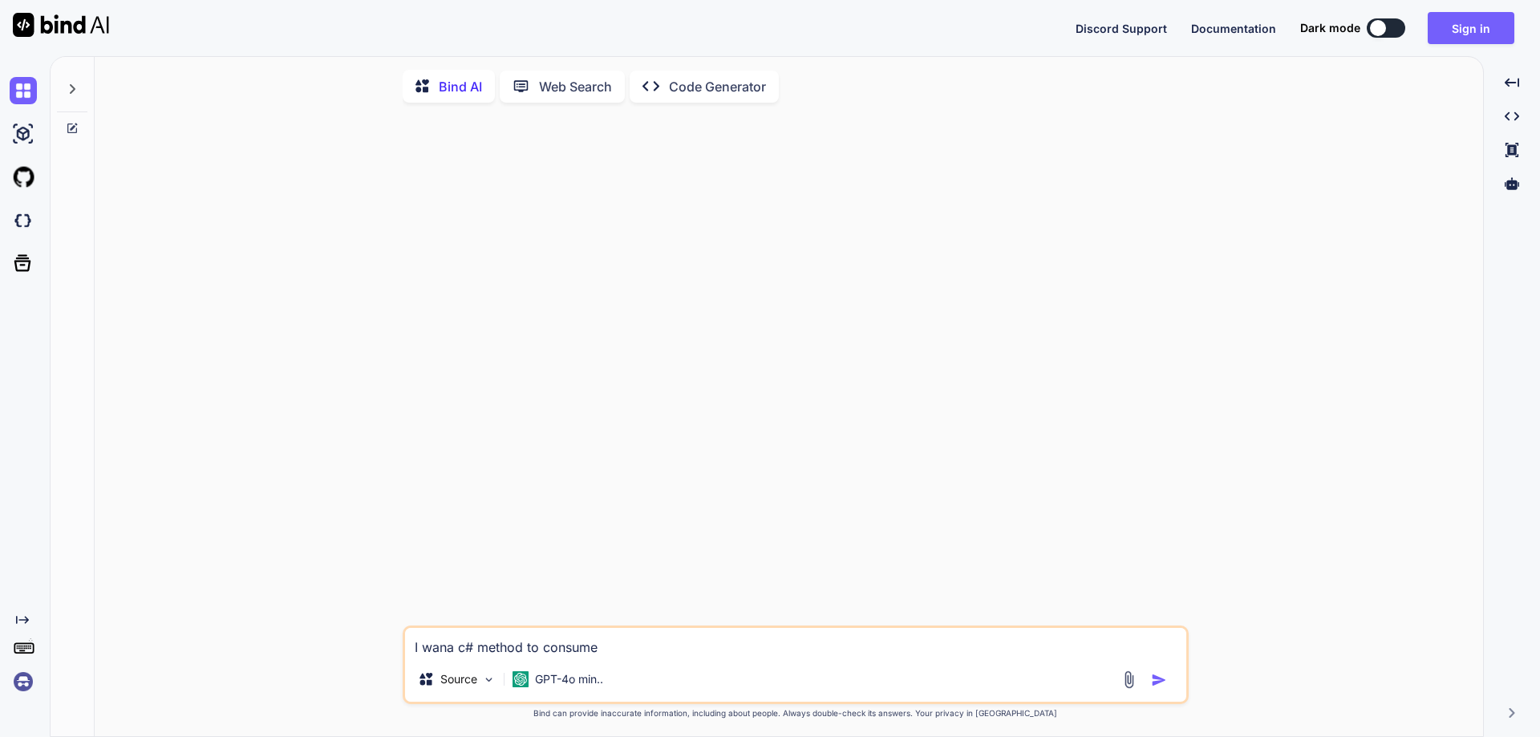
click at [468, 652] on textarea "I wana c# method to consume" at bounding box center [795, 642] width 781 height 29
type textarea "I wana # method to consume"
type textarea "x"
type textarea "I wana C# method to consume"
type textarea "x"
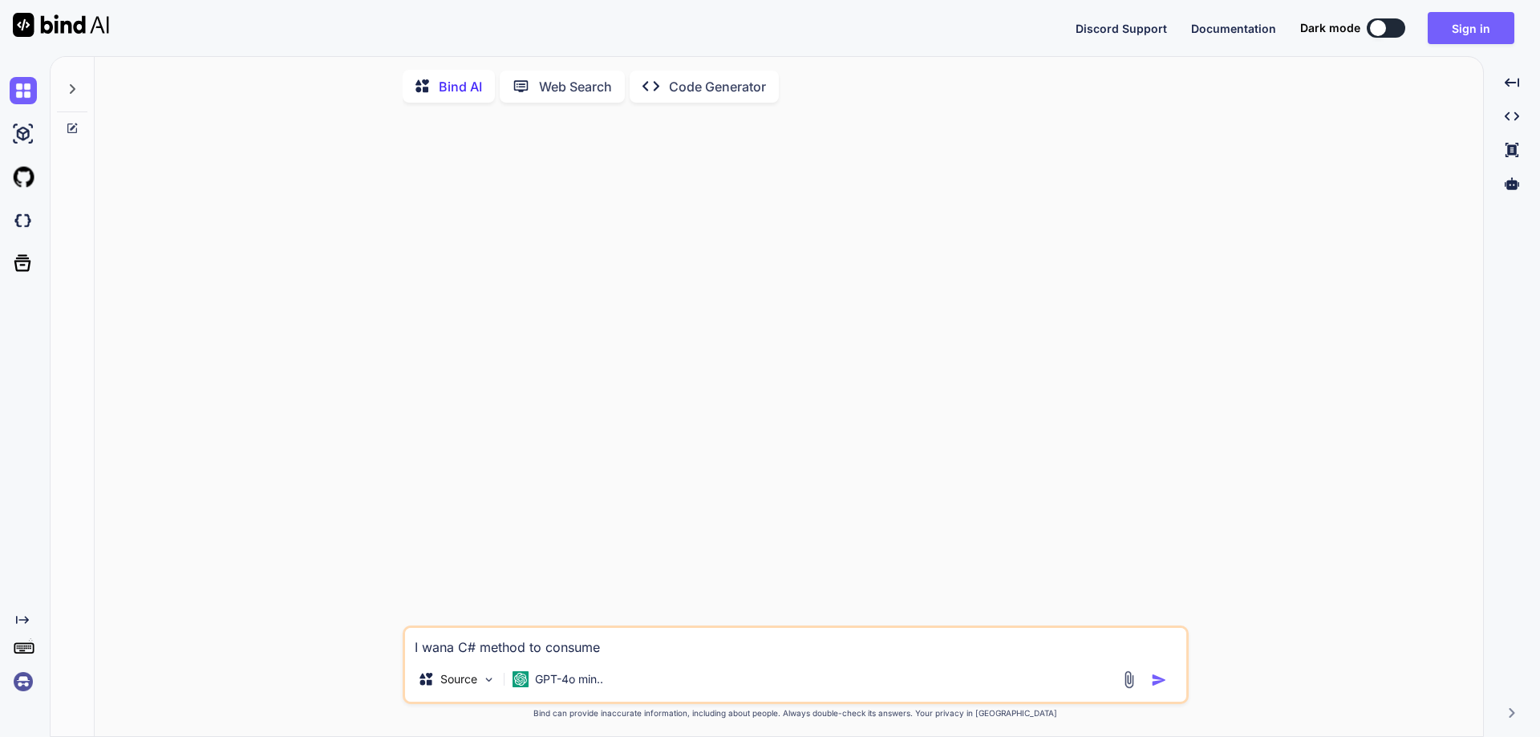
click at [624, 651] on textarea "I wana C# method to consume" at bounding box center [795, 642] width 781 height 29
type textarea "I wana C# method to consume t"
type textarea "x"
type textarea "I wana C# method to consume th"
type textarea "x"
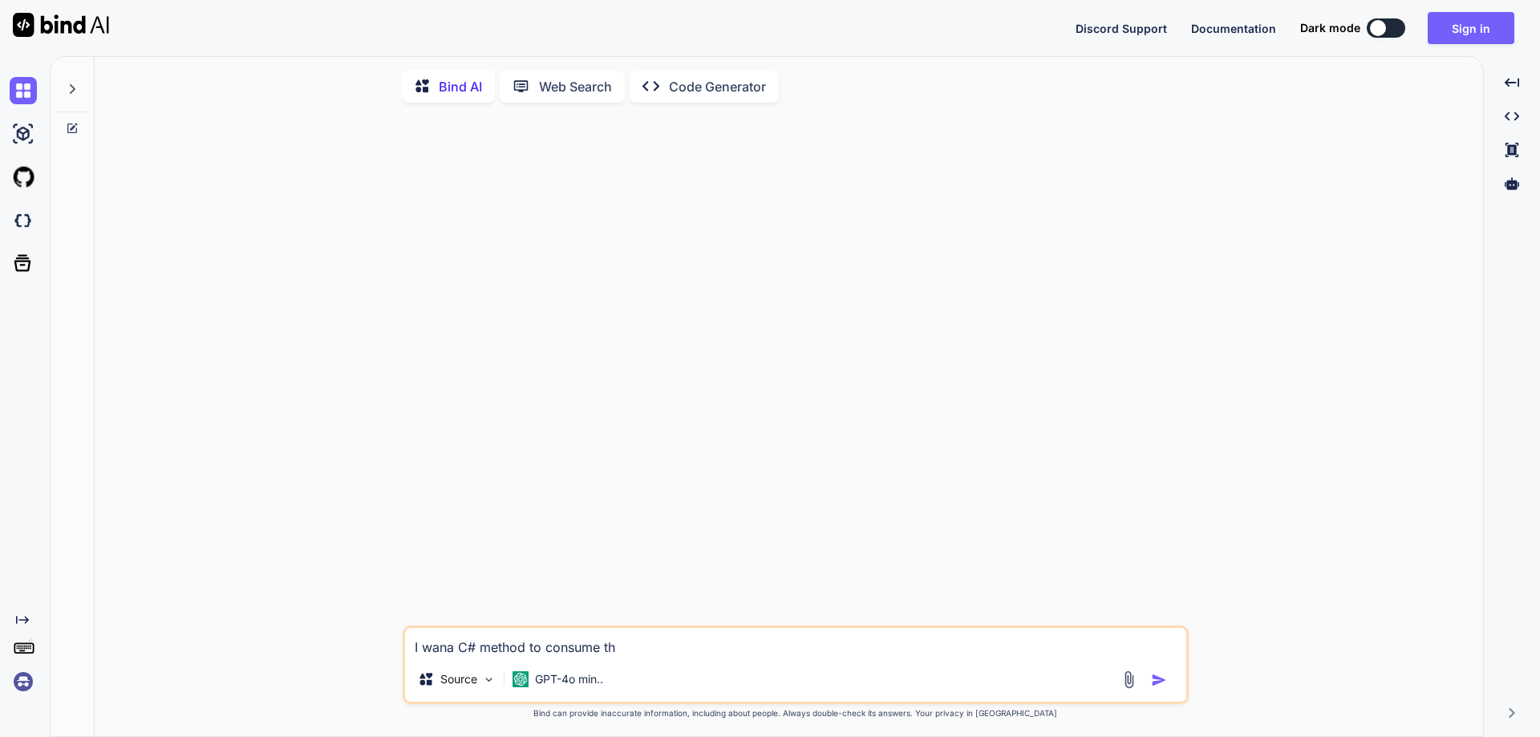
type textarea "I wana C# method to consume the"
type textarea "x"
type textarea "I wana C# method to consume the"
type textarea "x"
type textarea "I wana C# method to consume the u"
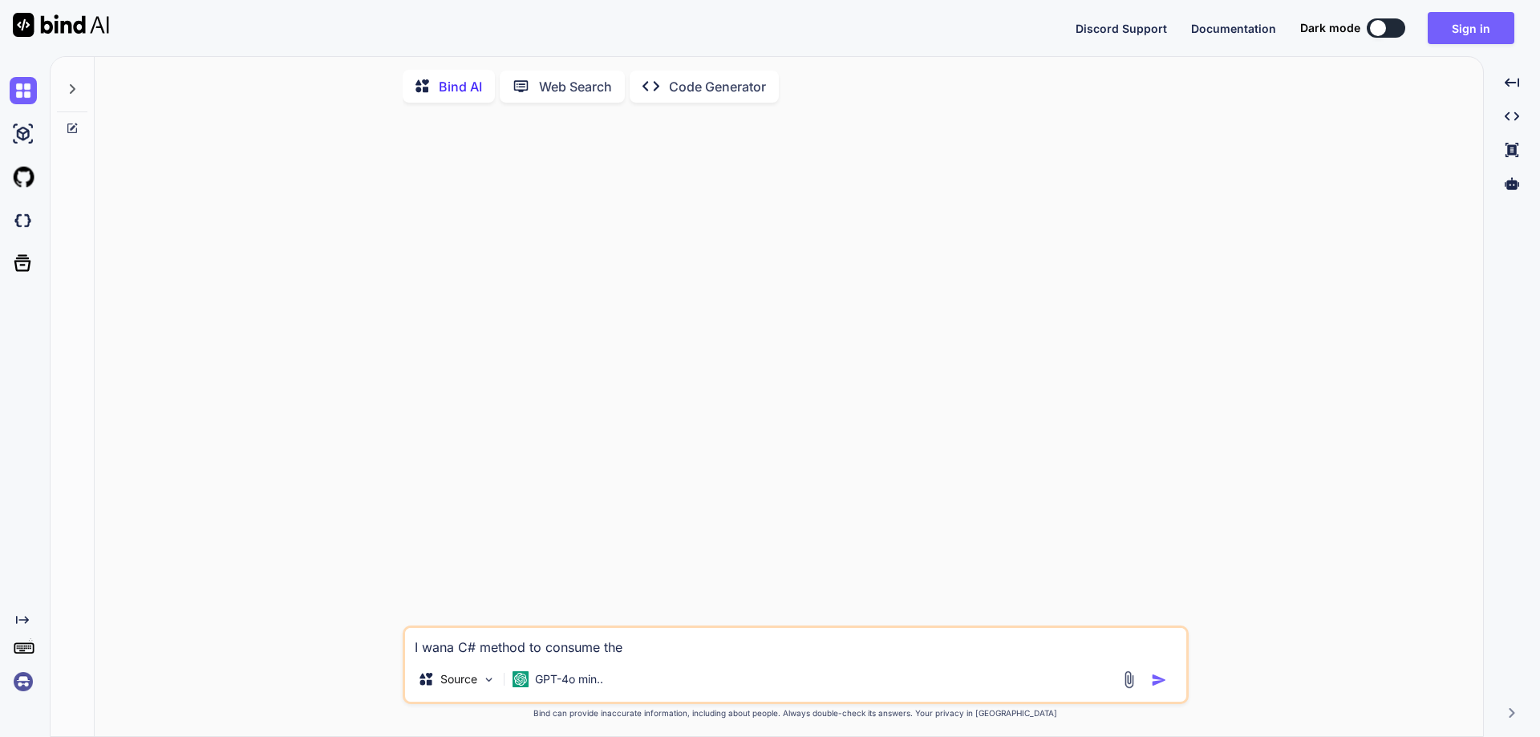
type textarea "x"
type textarea "I wana C# method to consume the us"
type textarea "x"
type textarea "I wana C# method to consume the use"
type textarea "x"
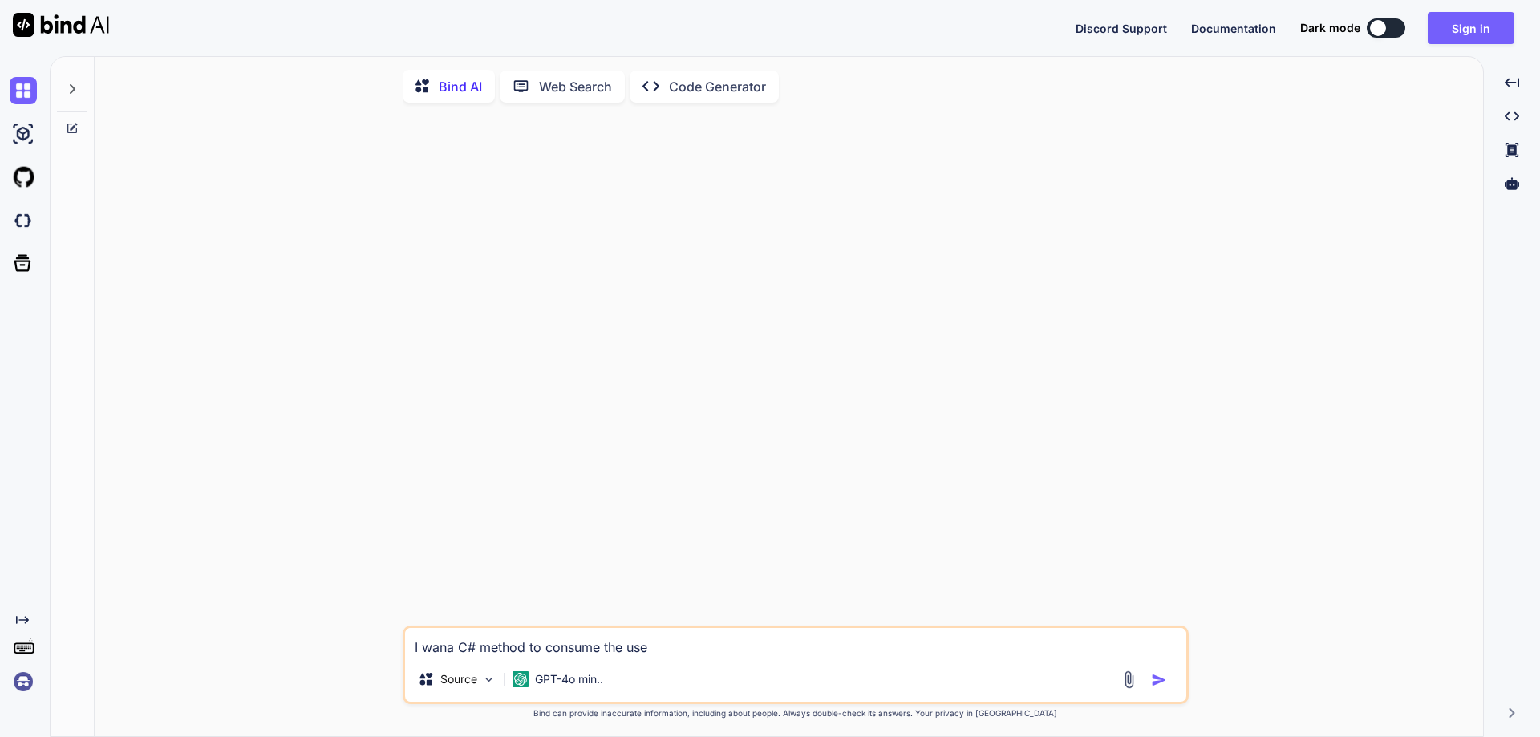
type textarea "I wana C# method to consume the user"
type textarea "x"
type textarea "I wana C# method to consume the userr"
type textarea "x"
type textarea "I wana C# method to consume the userre"
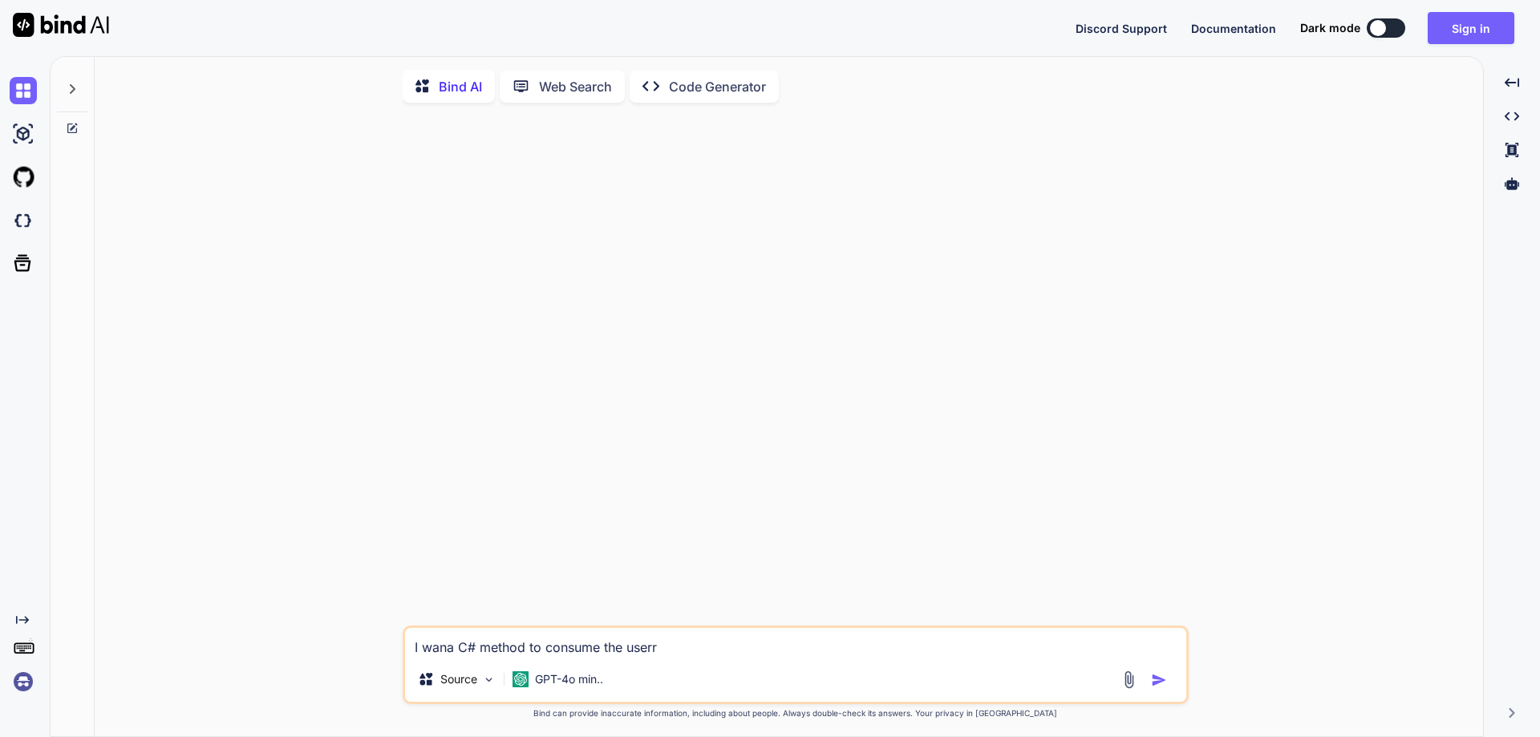
type textarea "x"
type textarea "I wana C# method to consume the userreg"
type textarea "x"
type textarea "I wana C# method to consume the userregi"
type textarea "x"
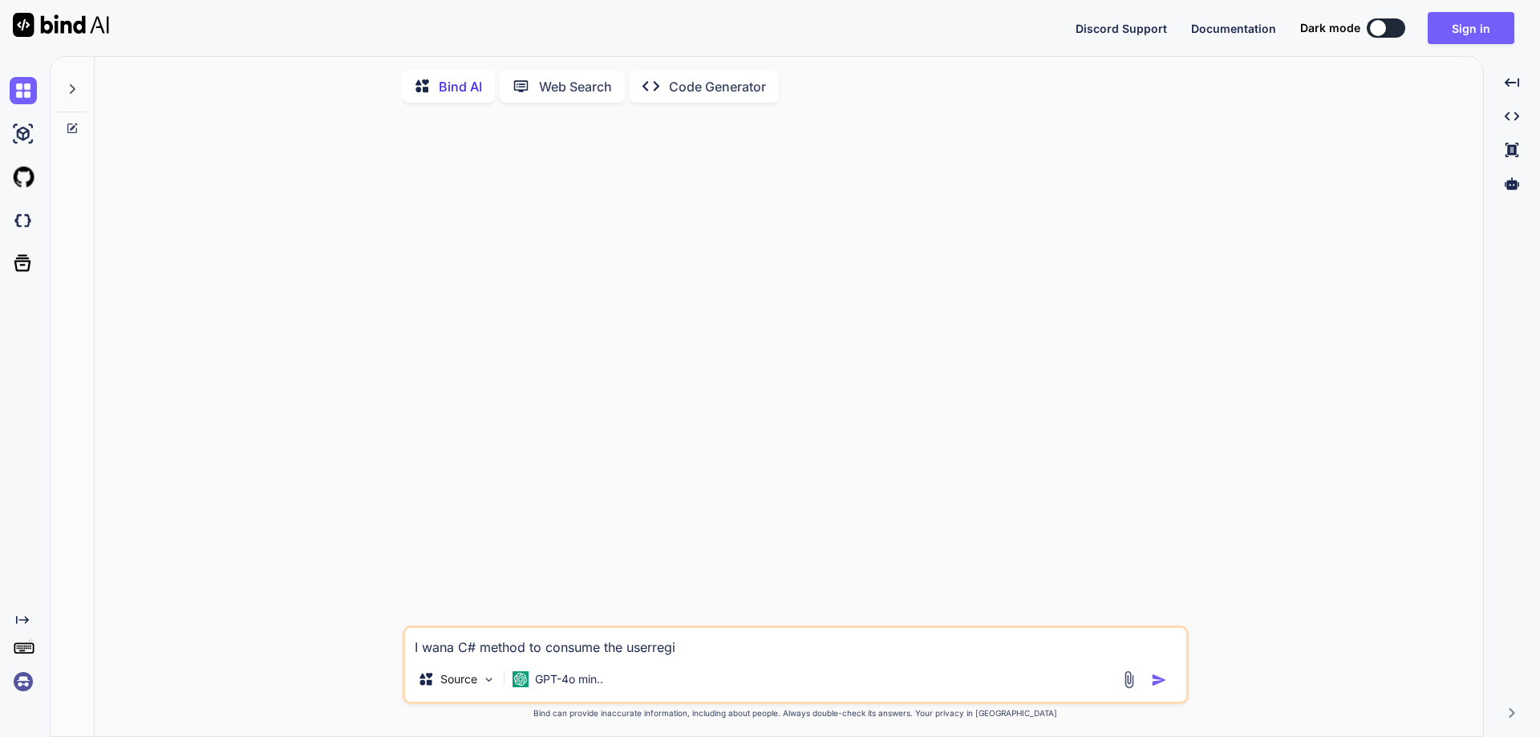
type textarea "I wana C# method to consume the userregir"
type textarea "x"
type textarea "I wana C# method to consume the userregirs"
type textarea "x"
type textarea "I wana C# method to consume the userregirst"
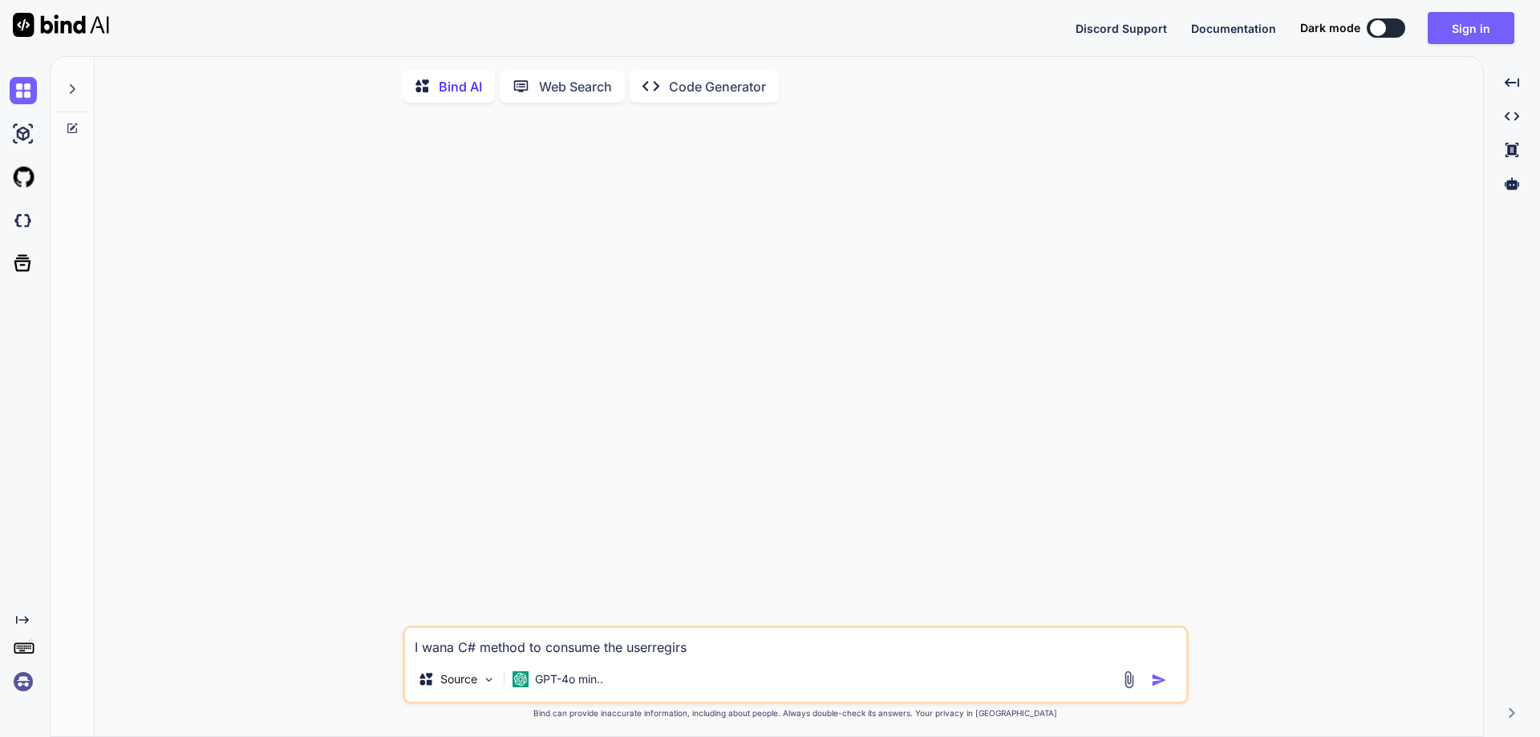
type textarea "x"
type textarea "I wana C# method to consume the userregirste"
type textarea "x"
type textarea "I wana C# method to consume the userregirster"
type textarea "x"
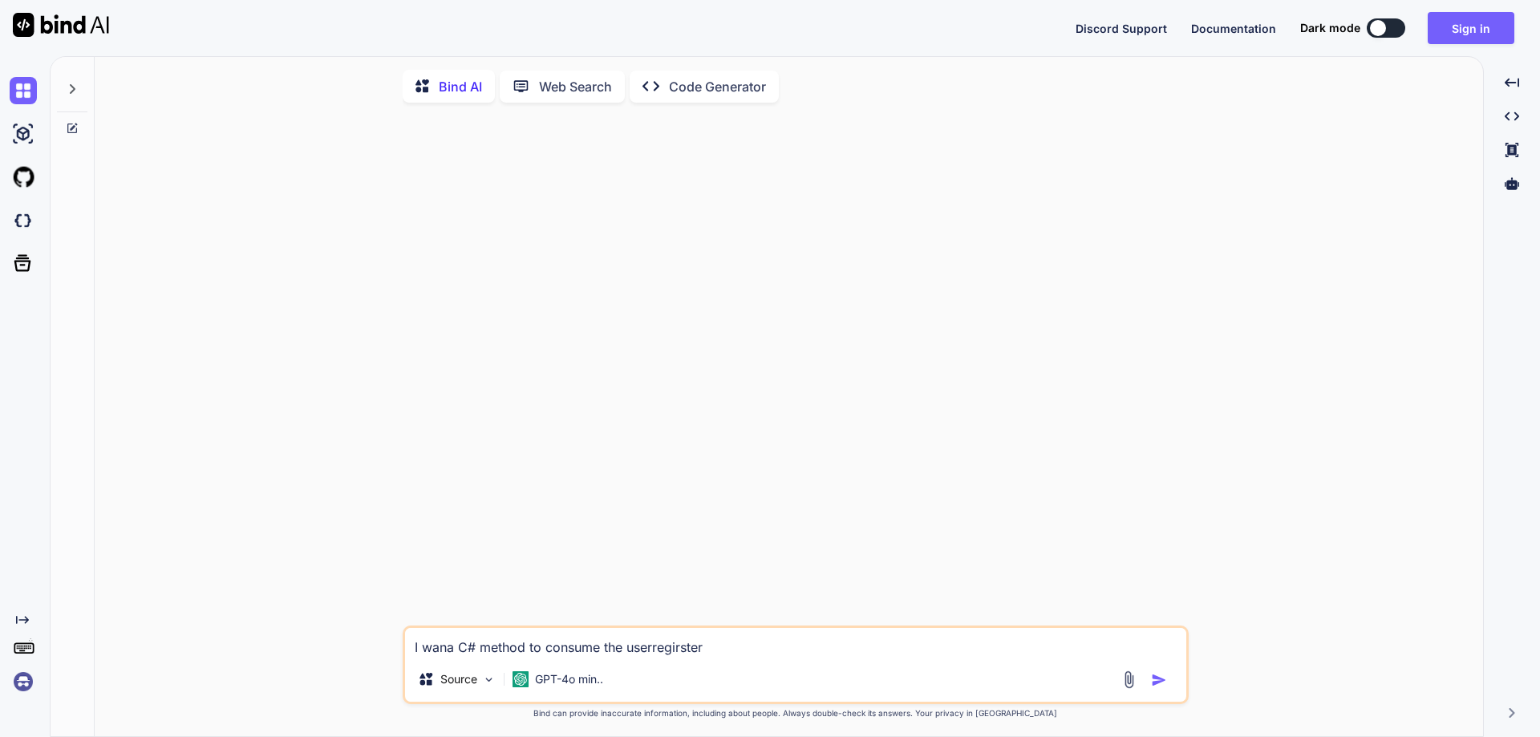
type textarea "I wana C# method to consume the userregirster"
type textarea "x"
type textarea "I wana C# method to consume the userregirster a"
type textarea "x"
type textarea "I wana C# method to consume the userregirster ap"
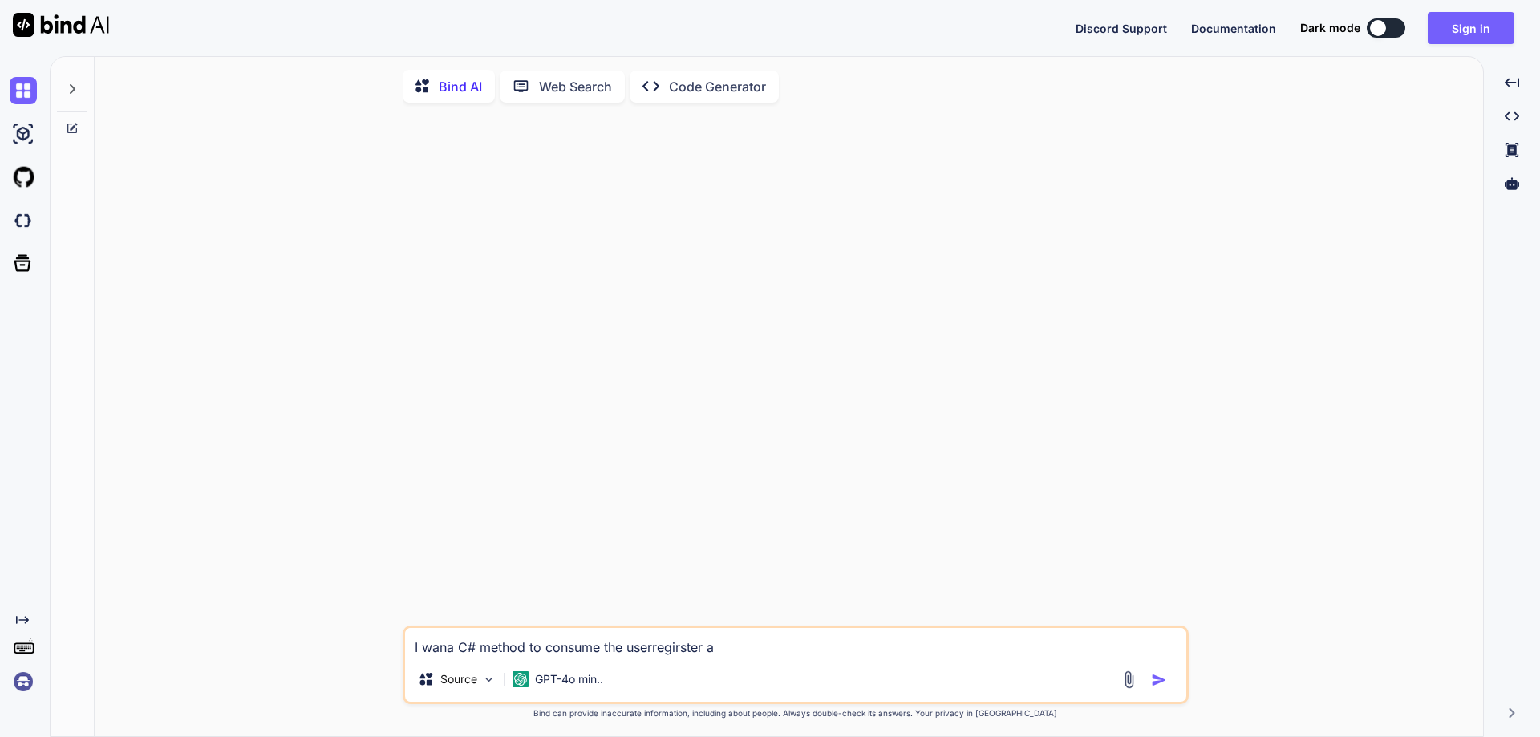
type textarea "x"
type textarea "I wana C# method to consume the userregirster api"
type textarea "x"
type textarea "I wana C# method to consume the userregirster api"
type textarea "x"
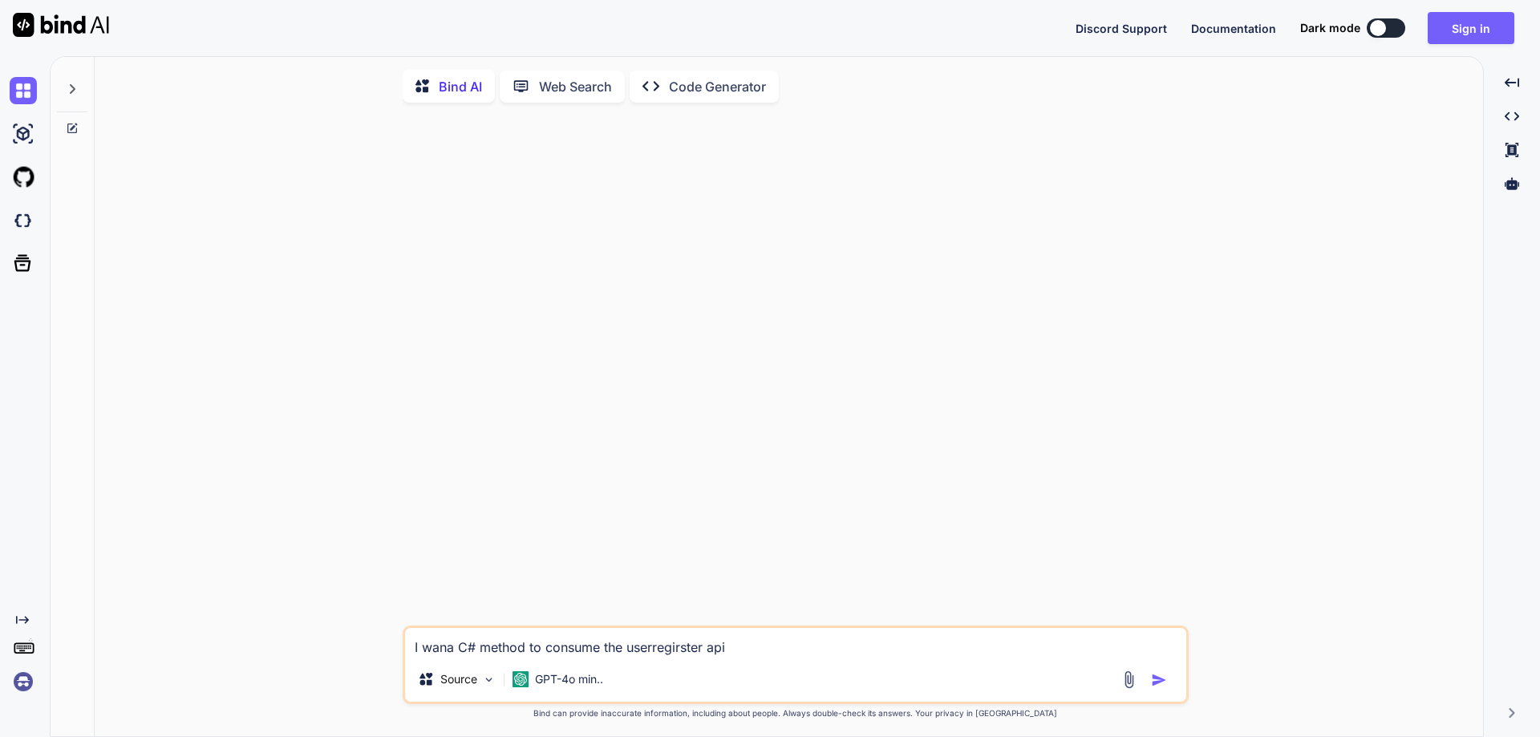
type textarea "I wana C# method to consume the userregirster api"
click at [1158, 683] on img "button" at bounding box center [1159, 680] width 16 height 16
type textarea "x"
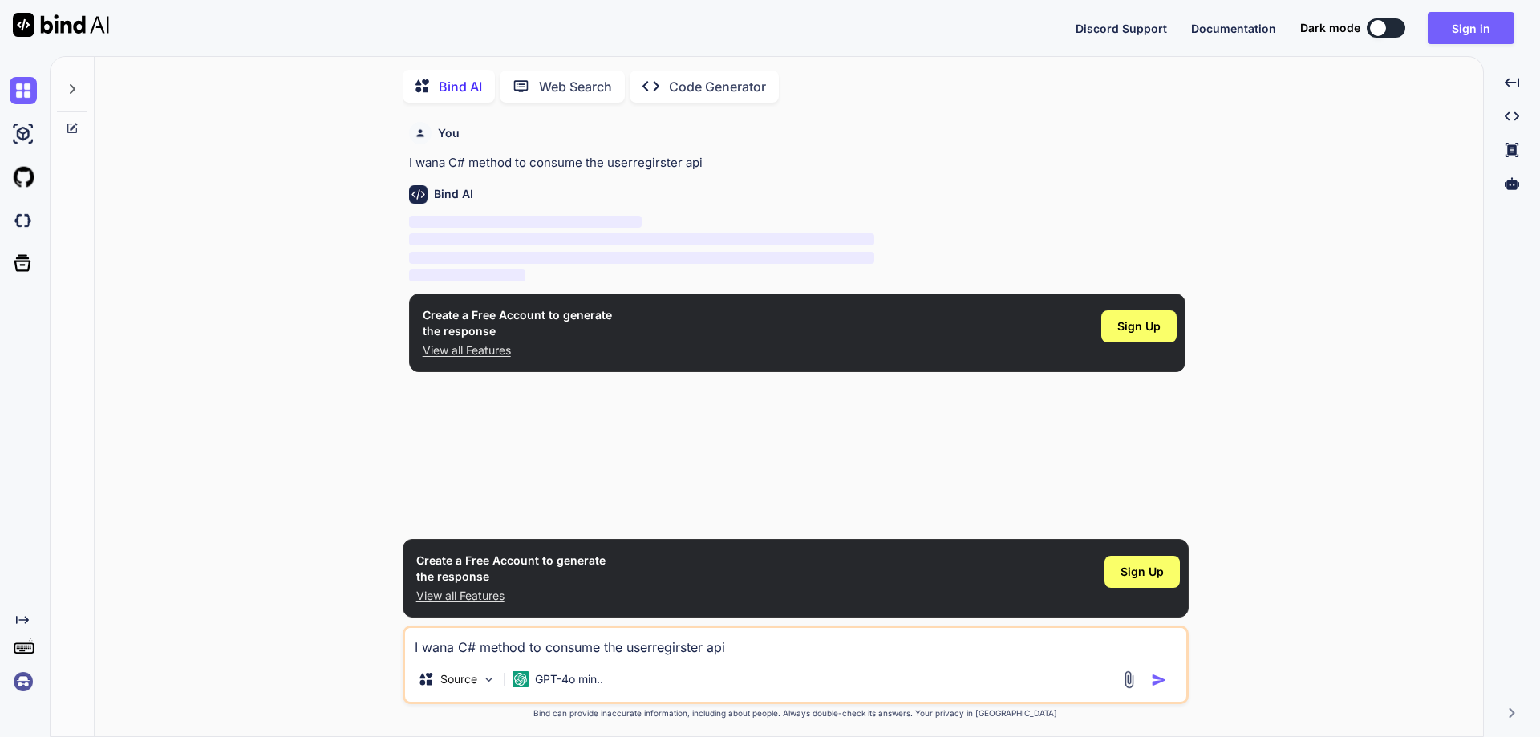
scroll to position [6, 0]
